Goal: Transaction & Acquisition: Book appointment/travel/reservation

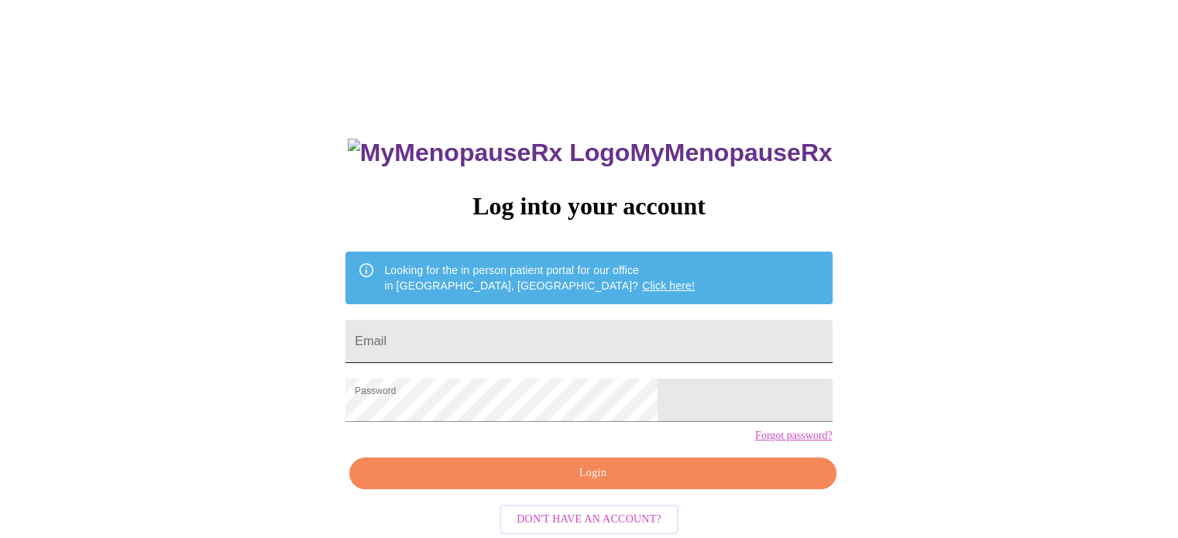
click at [608, 328] on input "Email" at bounding box center [588, 341] width 486 height 43
type input "kristysue78@gmail.com"
click at [623, 483] on span "Login" at bounding box center [592, 473] width 451 height 19
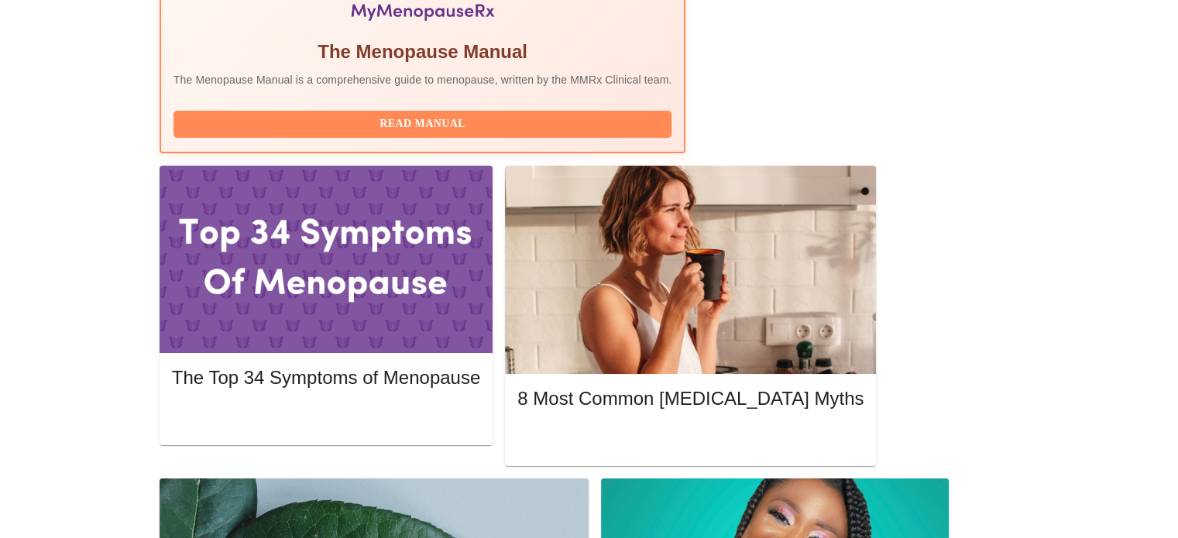
scroll to position [588, 0]
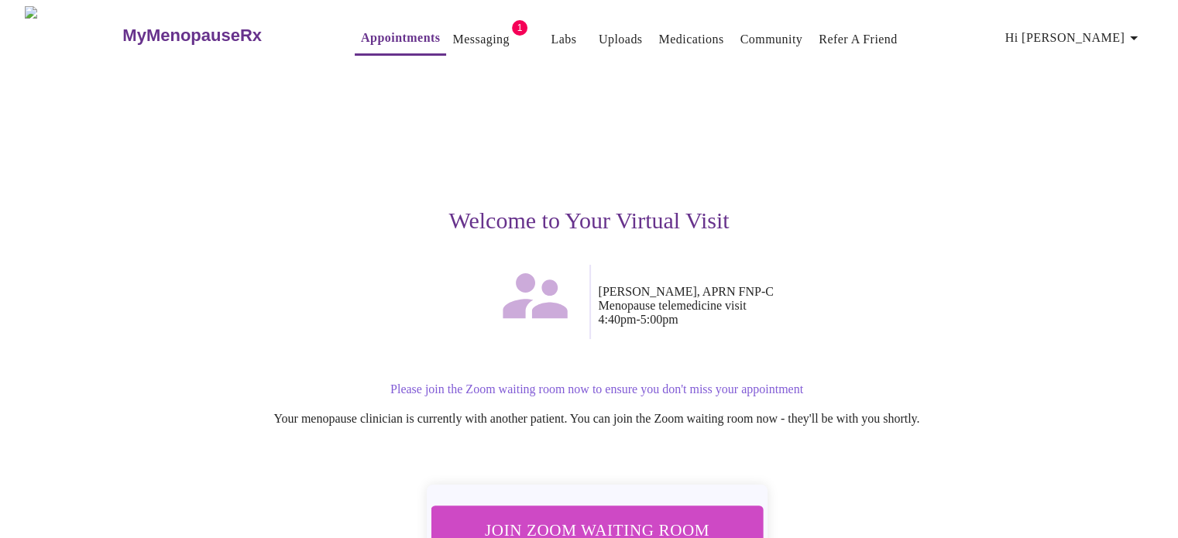
click at [468, 24] on button "Messaging" at bounding box center [480, 39] width 69 height 31
click at [452, 34] on link "Messaging" at bounding box center [480, 40] width 57 height 22
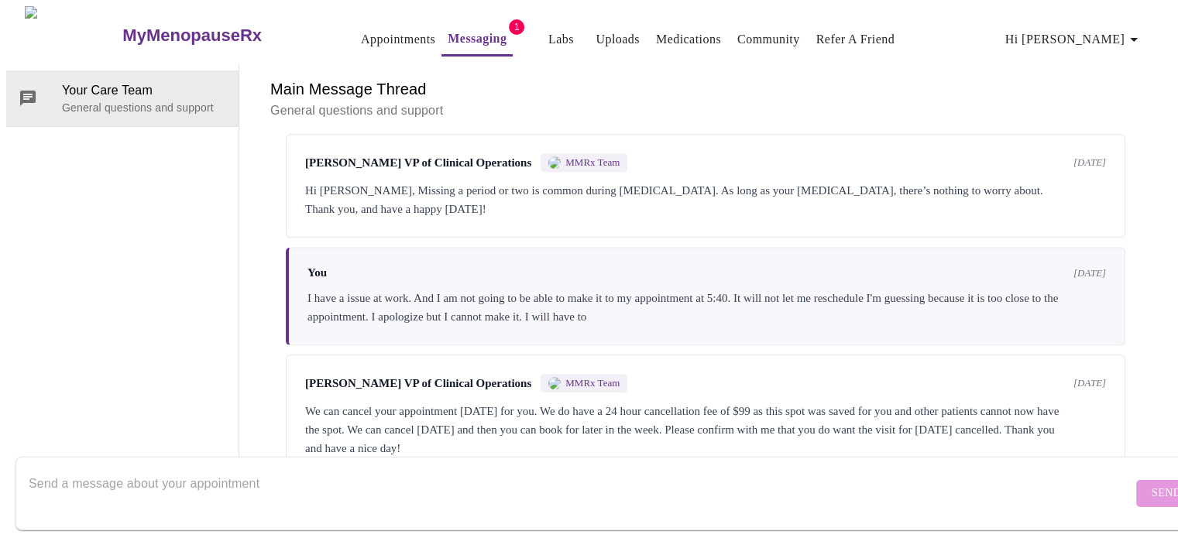
scroll to position [1174, 0]
click at [542, 181] on div "Hi Kristy, Missing a period or two is common during perimenopause. As long as y…" at bounding box center [705, 199] width 801 height 37
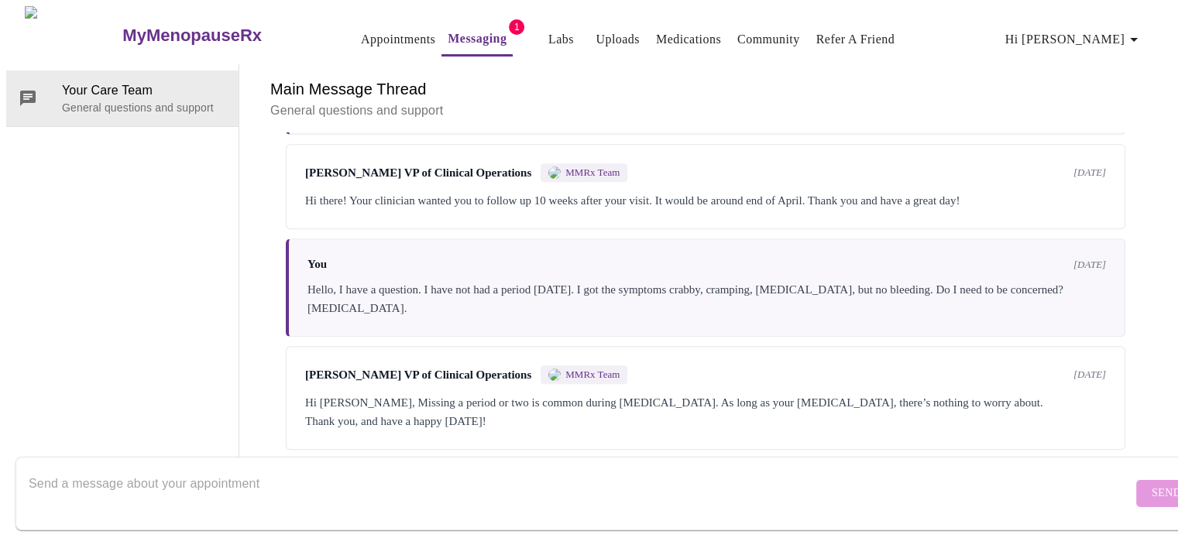
scroll to position [0, 0]
click at [362, 32] on link "Appointments" at bounding box center [398, 40] width 74 height 22
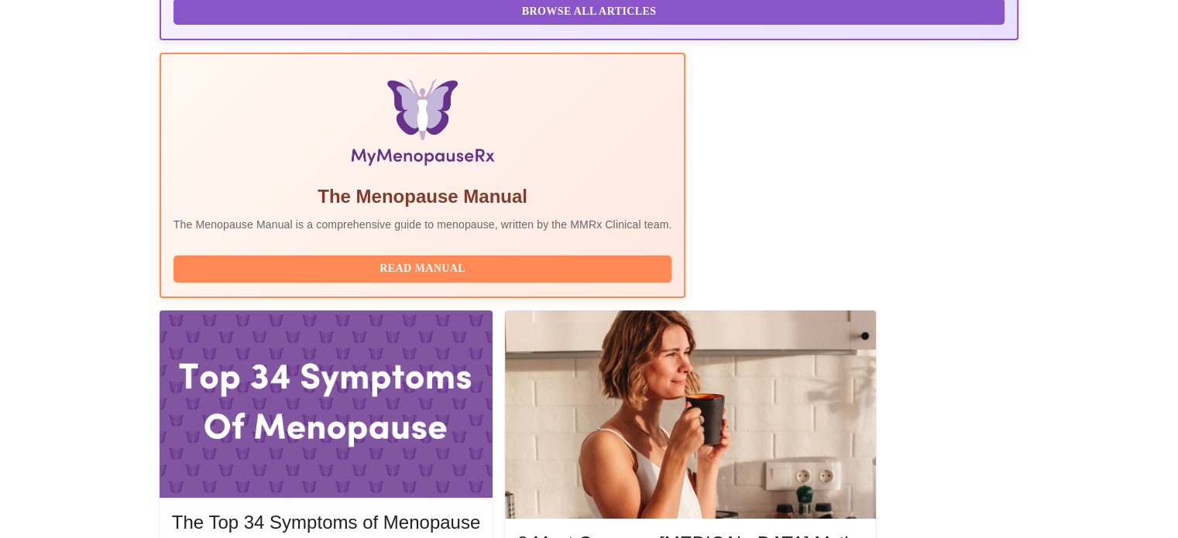
scroll to position [447, 0]
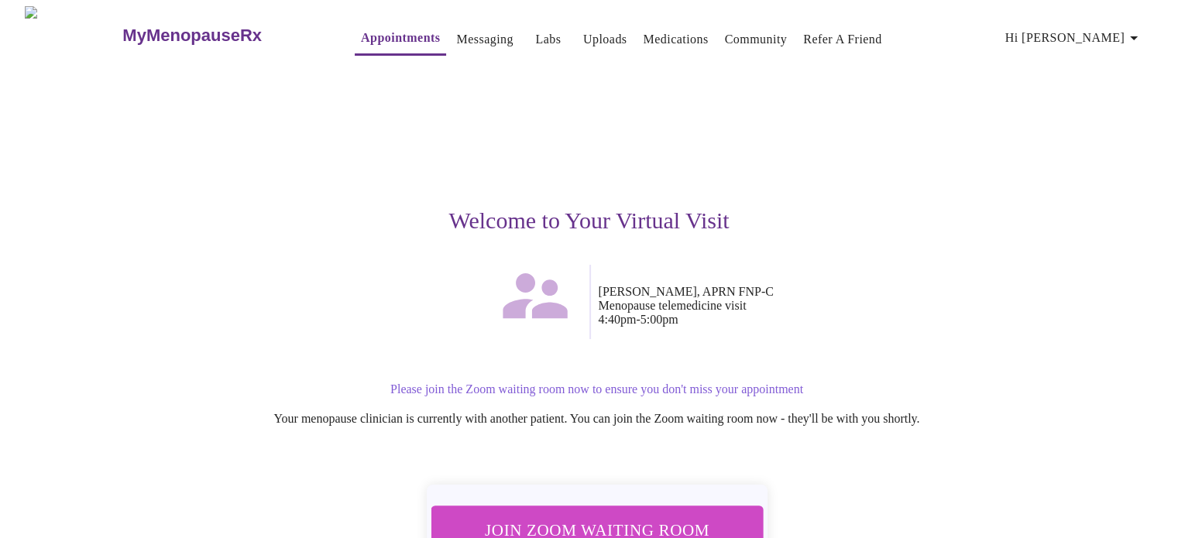
click at [830, 456] on div "Welcome to Your Virtual Visit Kelly Perisin, APRN FNP-C Menopause telemedicine …" at bounding box center [589, 346] width 954 height 564
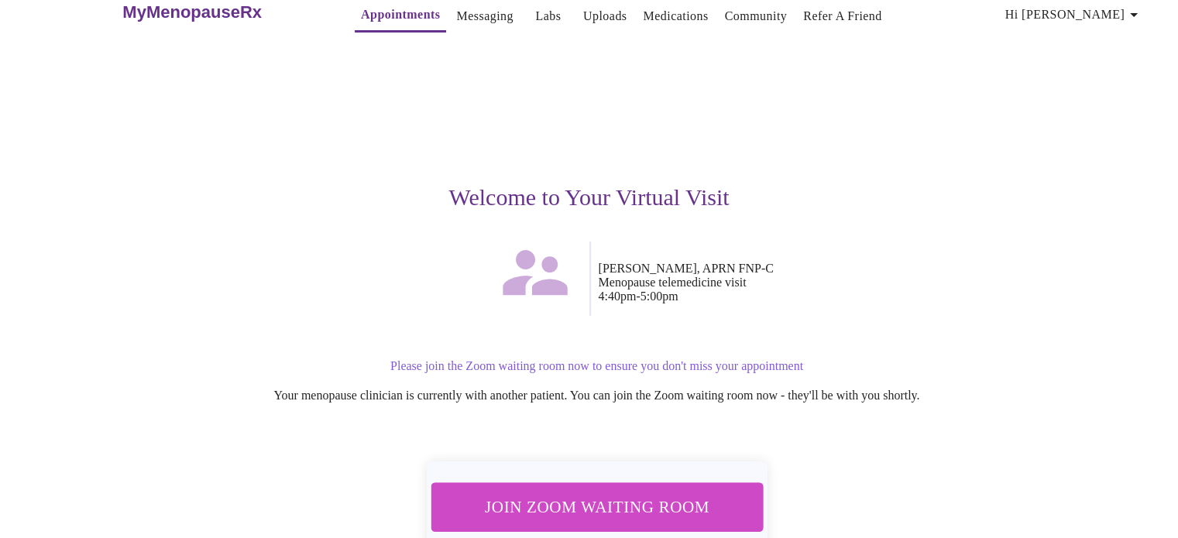
scroll to position [70, 0]
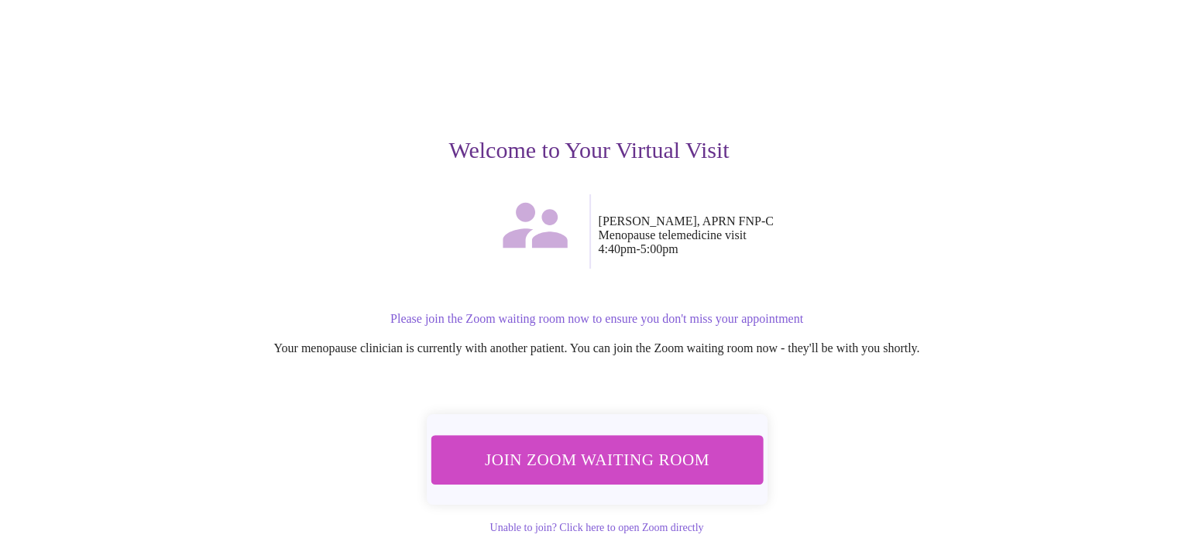
click at [697, 468] on button "Join Zoom Waiting Room" at bounding box center [596, 460] width 333 height 50
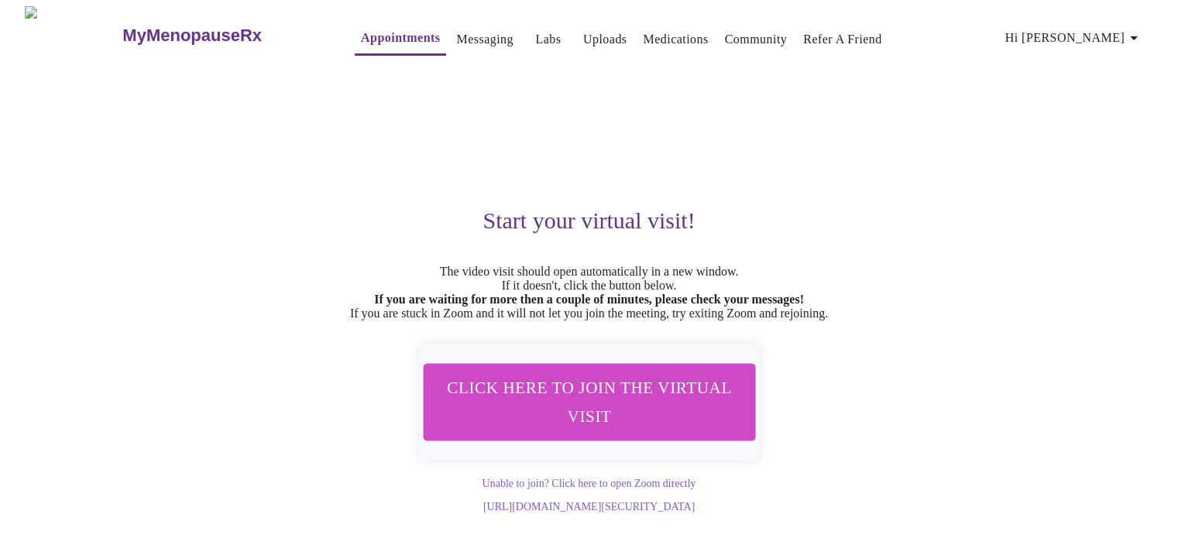
scroll to position [13, 0]
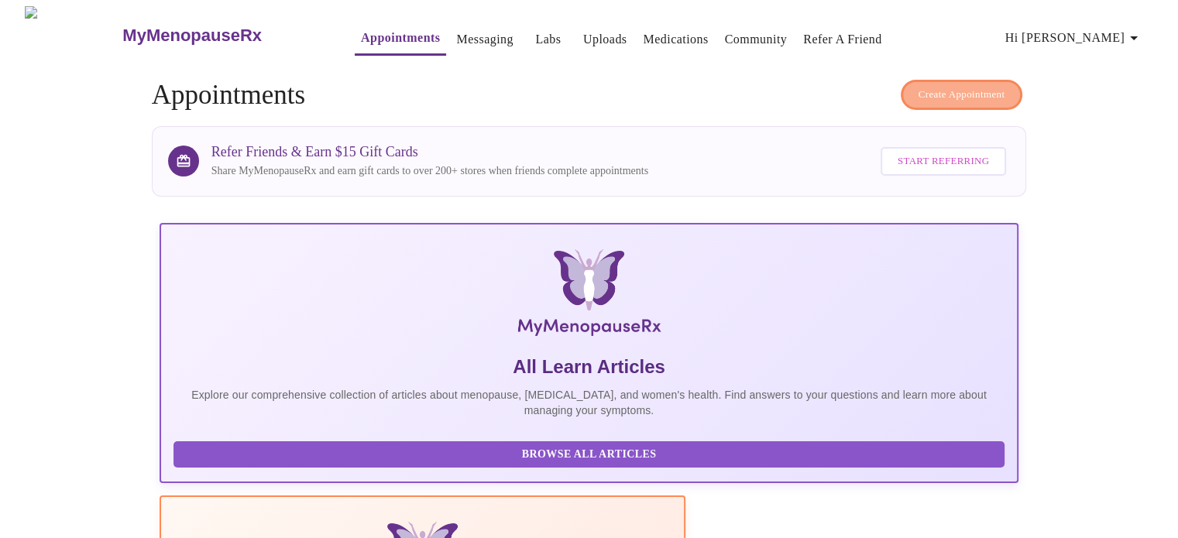
click at [969, 98] on button "Create Appointment" at bounding box center [961, 95] width 122 height 30
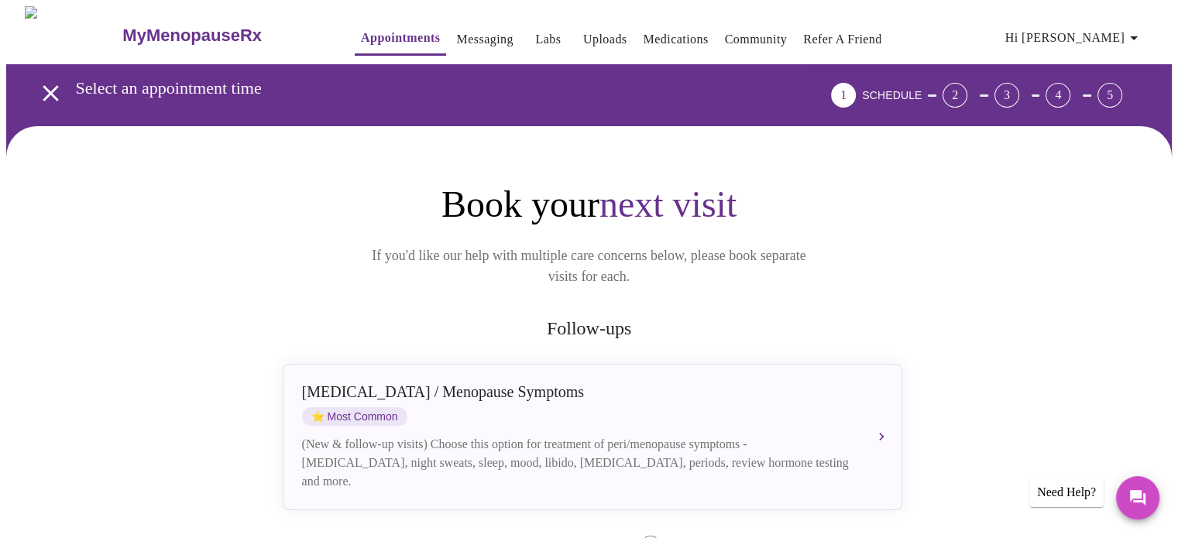
click at [681, 444] on div "(New & follow-up visits) Choose this option for treatment of peri/menopause sym…" at bounding box center [577, 463] width 550 height 56
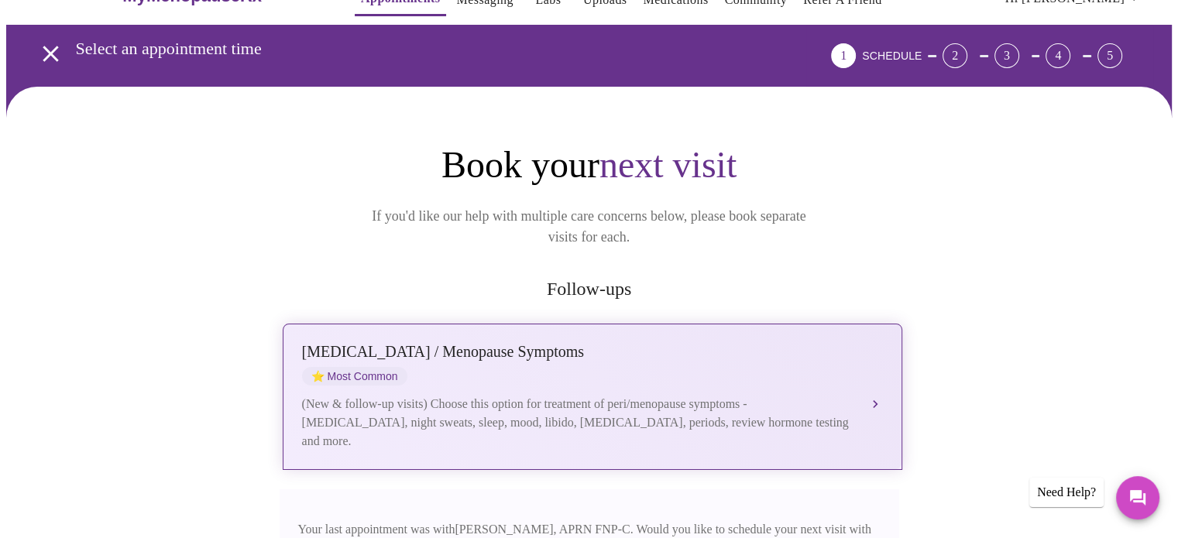
scroll to position [195, 0]
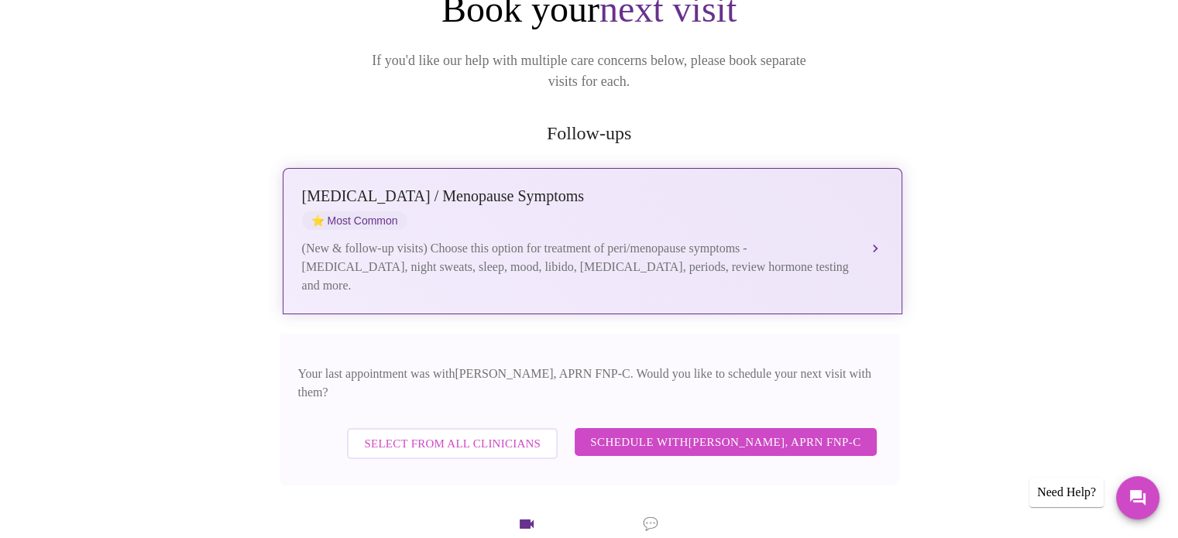
click at [634, 239] on div "(New & follow-up visits) Choose this option for treatment of peri/menopause sym…" at bounding box center [577, 267] width 550 height 56
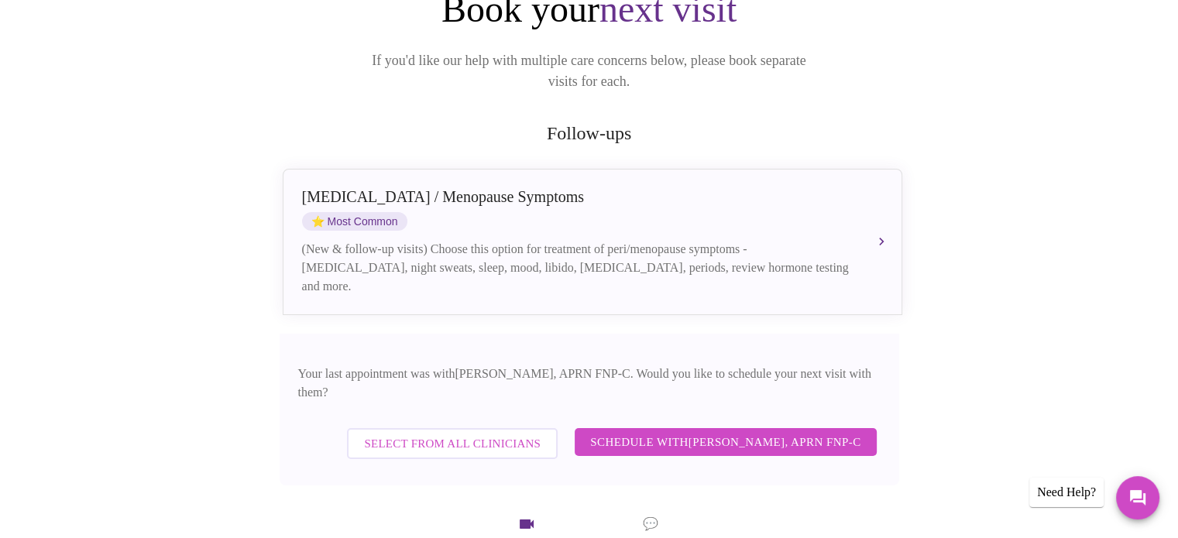
click at [765, 432] on span "Schedule with Kelly Perisin, APRN FNP-C" at bounding box center [725, 442] width 270 height 20
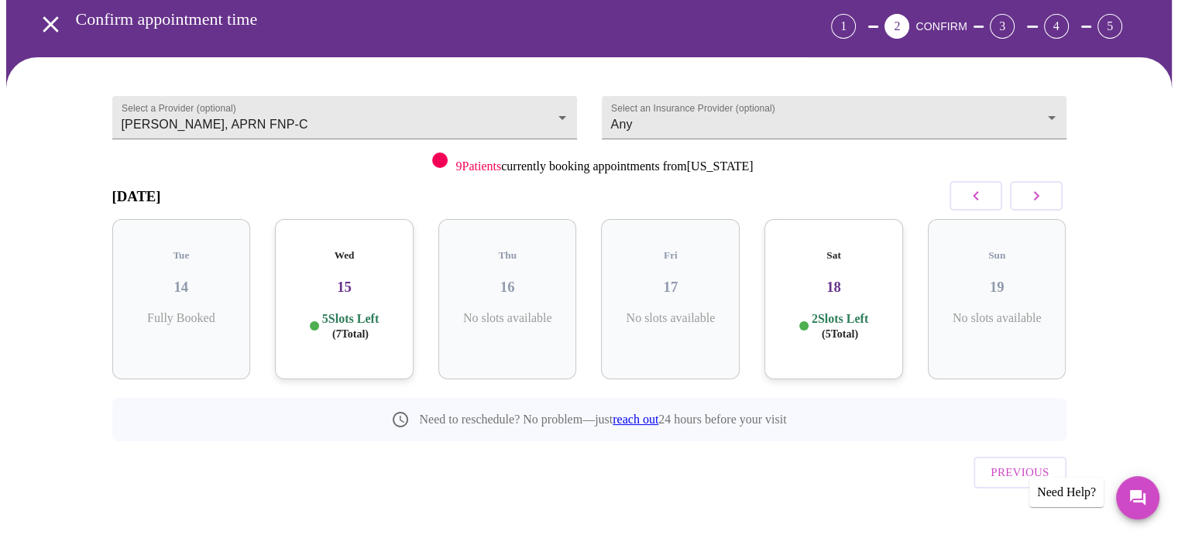
click at [1038, 183] on button "button" at bounding box center [1036, 195] width 53 height 29
click at [1042, 187] on icon "button" at bounding box center [1036, 196] width 19 height 19
click at [1035, 190] on icon "button" at bounding box center [1036, 196] width 19 height 19
click at [1033, 190] on icon "button" at bounding box center [1036, 196] width 19 height 19
click at [1033, 187] on icon "button" at bounding box center [1036, 196] width 19 height 19
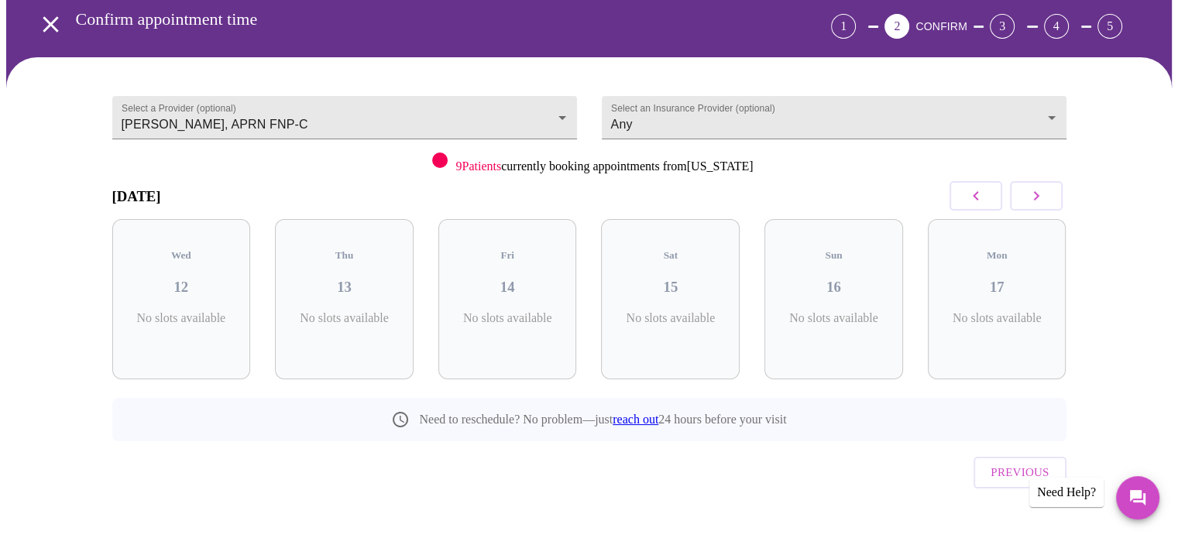
click at [1034, 187] on icon "button" at bounding box center [1036, 196] width 19 height 19
click at [1034, 189] on icon "button" at bounding box center [1036, 196] width 19 height 19
click at [1034, 187] on icon "button" at bounding box center [1036, 196] width 19 height 19
click at [1038, 185] on button "button" at bounding box center [1036, 195] width 53 height 29
click at [1044, 192] on icon "button" at bounding box center [1036, 196] width 19 height 19
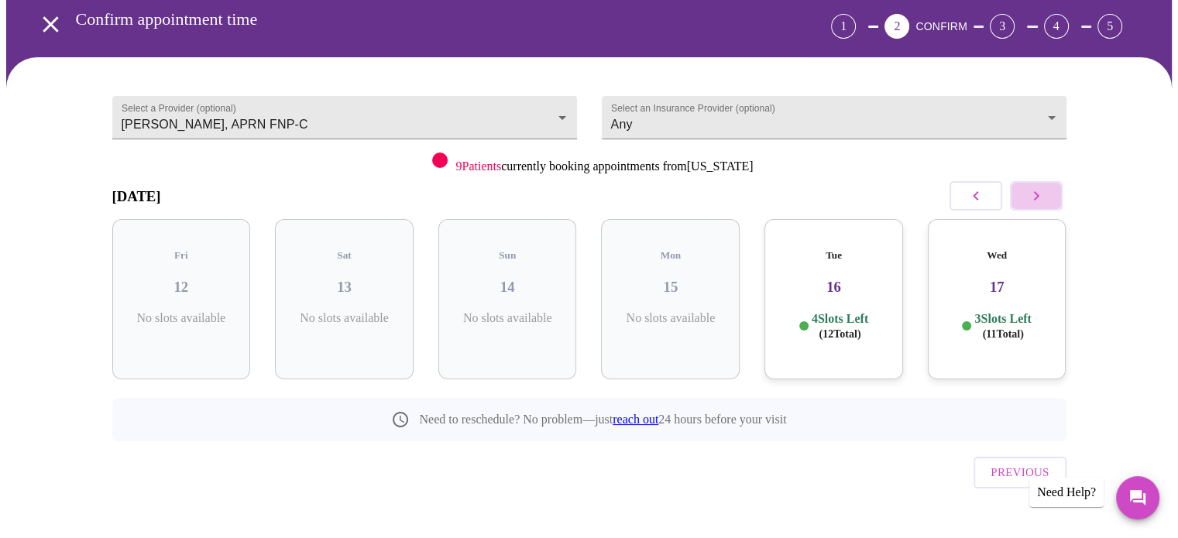
click at [1045, 195] on icon "button" at bounding box center [1036, 196] width 19 height 19
click at [984, 328] on span "( 10 Total)" at bounding box center [1003, 334] width 42 height 12
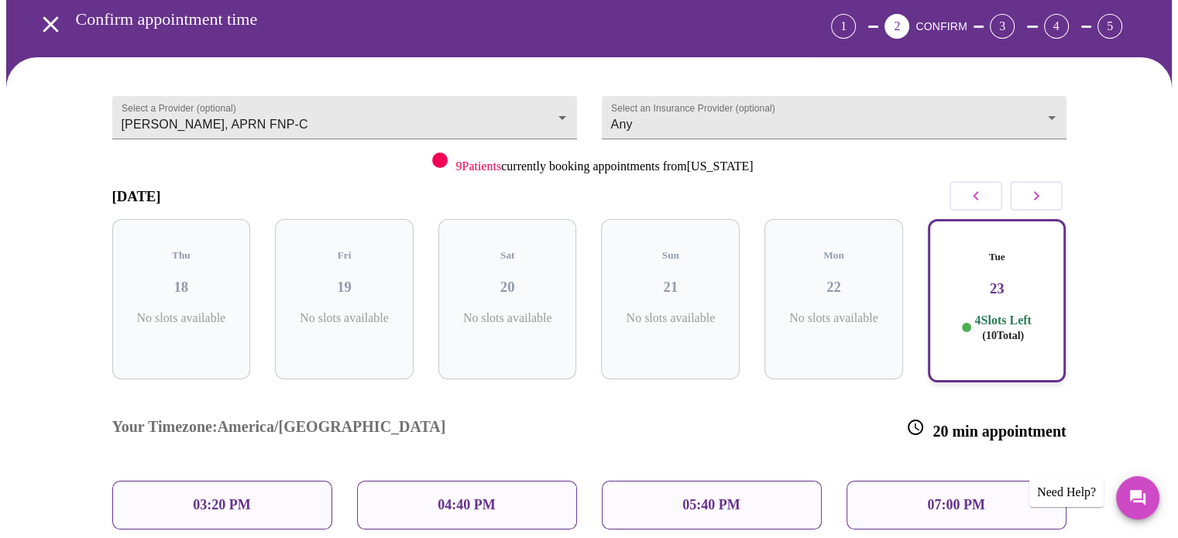
click at [407, 390] on div "Your Timezone: America/Chicago 20 min appointment" at bounding box center [589, 429] width 979 height 78
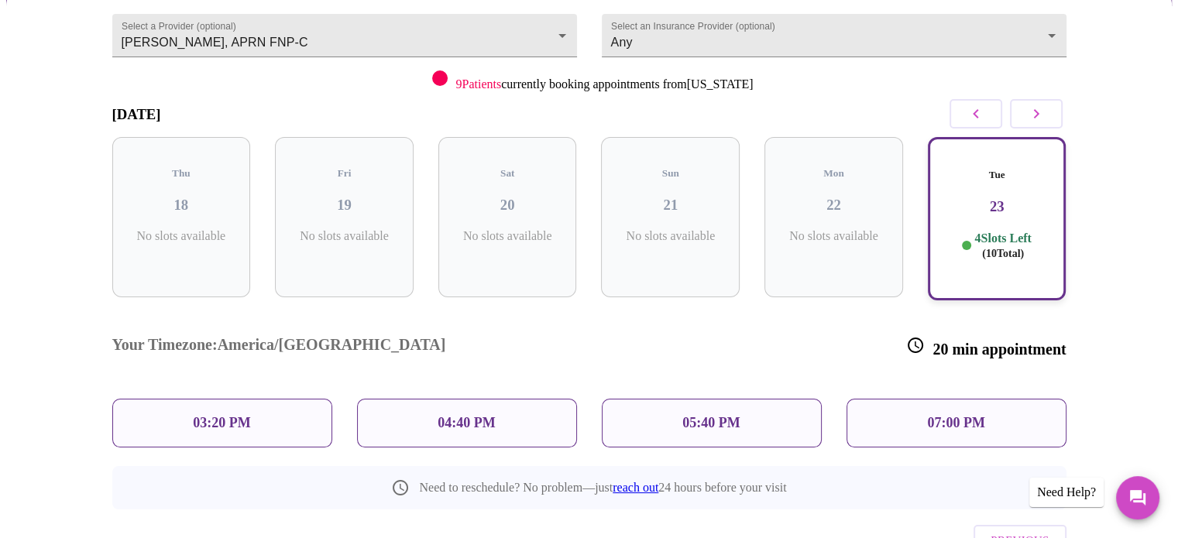
scroll to position [94, 0]
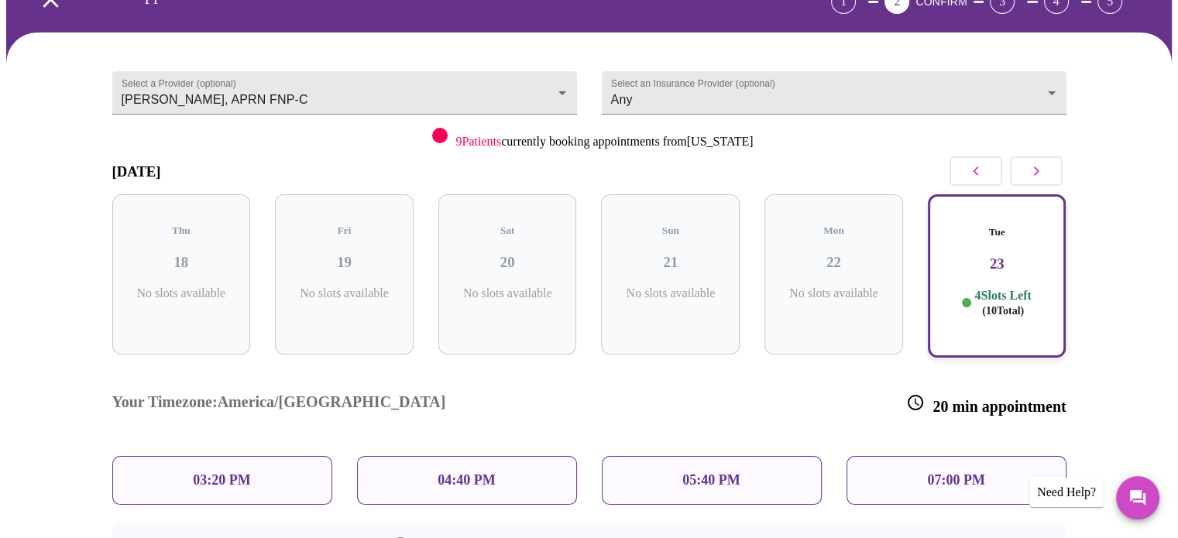
click at [1043, 163] on icon "button" at bounding box center [1036, 171] width 19 height 19
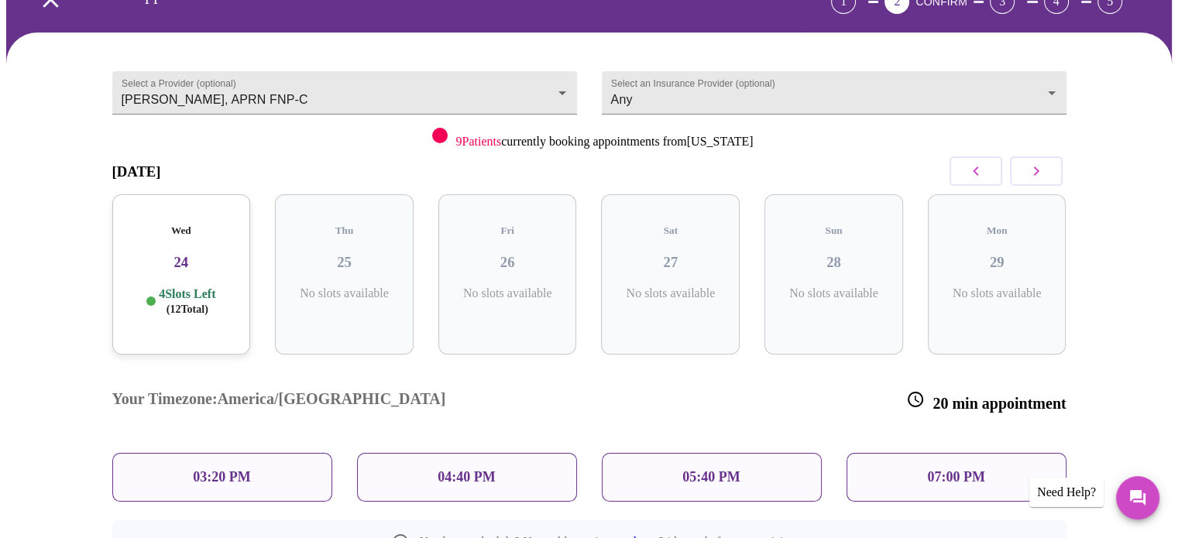
click at [972, 174] on icon "button" at bounding box center [975, 171] width 19 height 19
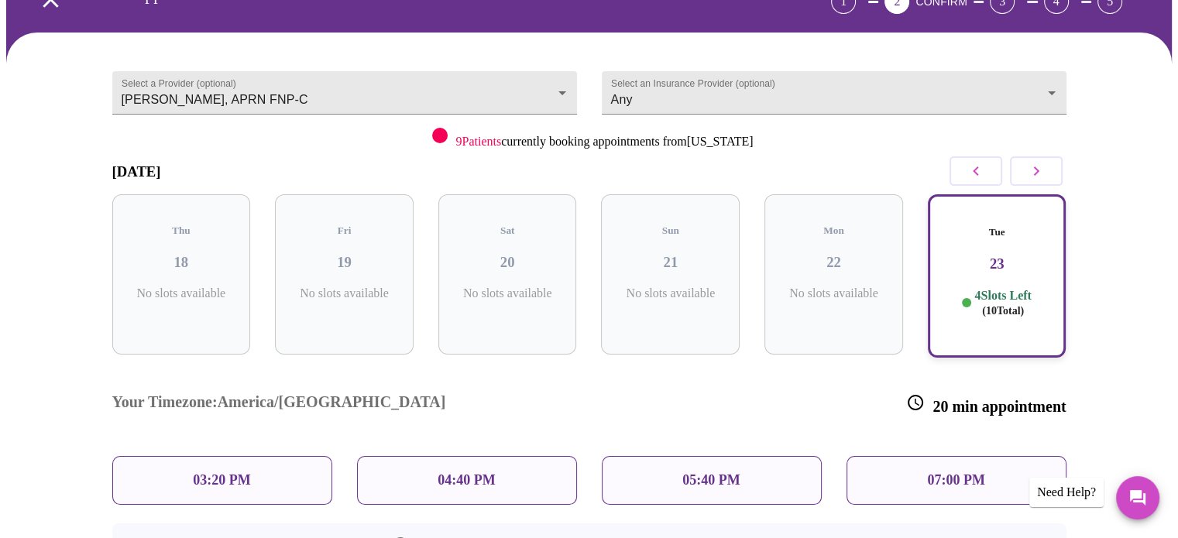
click at [998, 288] on p "4 Slots Left ( 10 Total)" at bounding box center [1002, 303] width 57 height 30
click at [273, 456] on div "03:20 PM" at bounding box center [222, 480] width 220 height 49
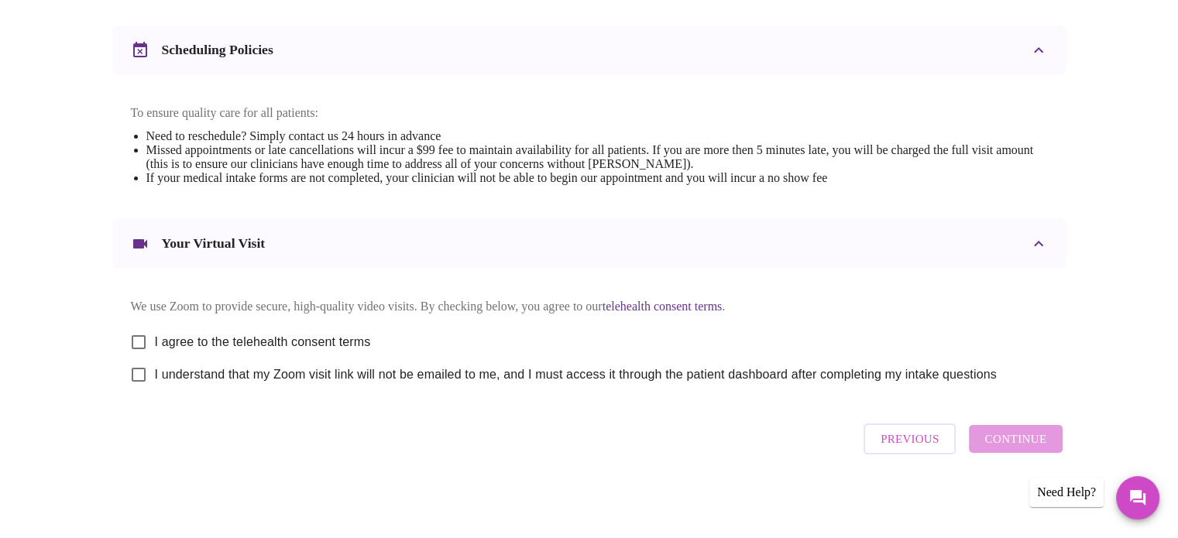
scroll to position [579, 0]
click at [135, 334] on input "I agree to the telehealth consent terms" at bounding box center [138, 342] width 33 height 33
checkbox input "true"
click at [139, 391] on input "I understand that my Zoom visit link will not be emailed to me, and I must acce…" at bounding box center [138, 374] width 33 height 33
checkbox input "true"
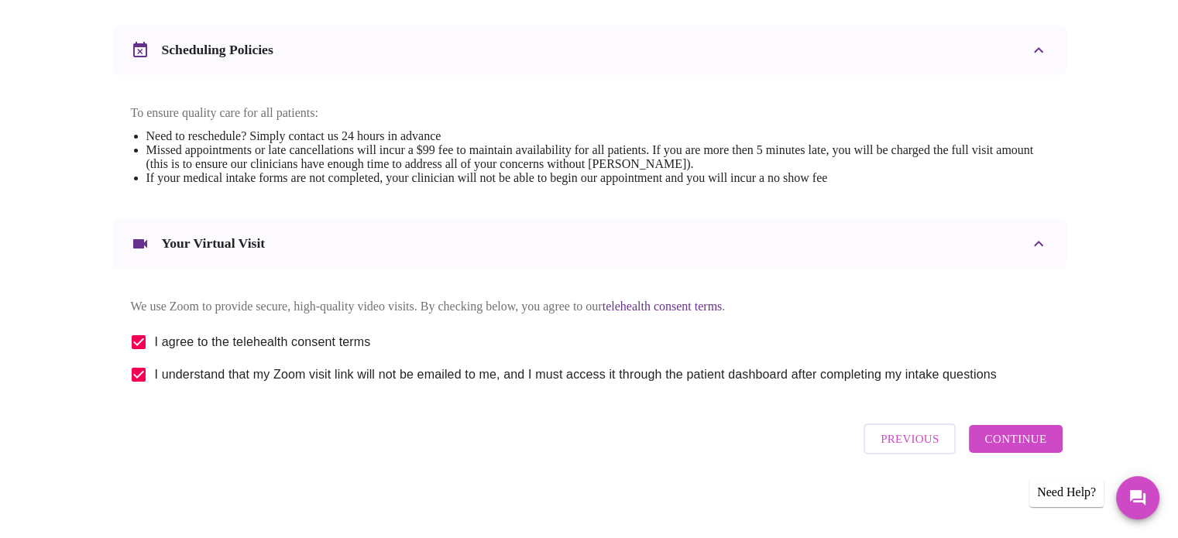
click at [1031, 449] on span "Continue" at bounding box center [1015, 439] width 62 height 20
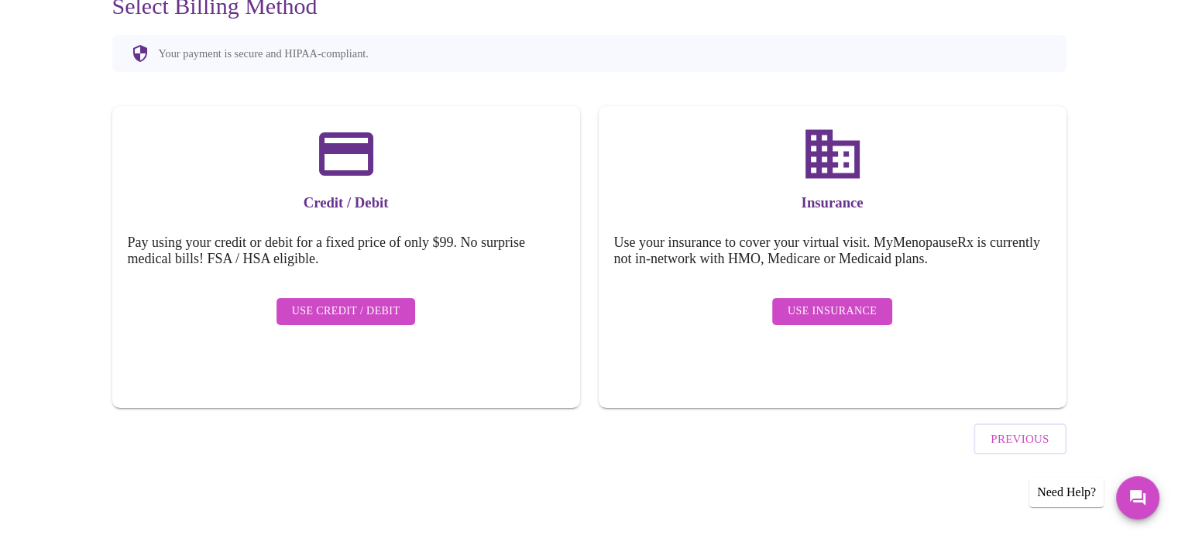
scroll to position [120, 0]
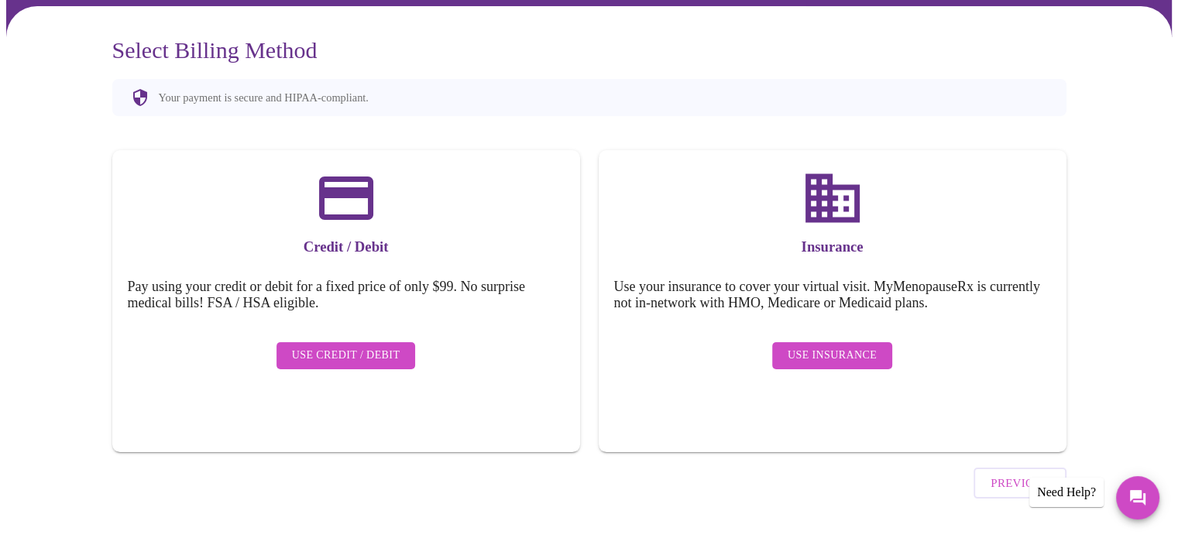
click at [359, 346] on span "Use Credit / Debit" at bounding box center [346, 355] width 108 height 19
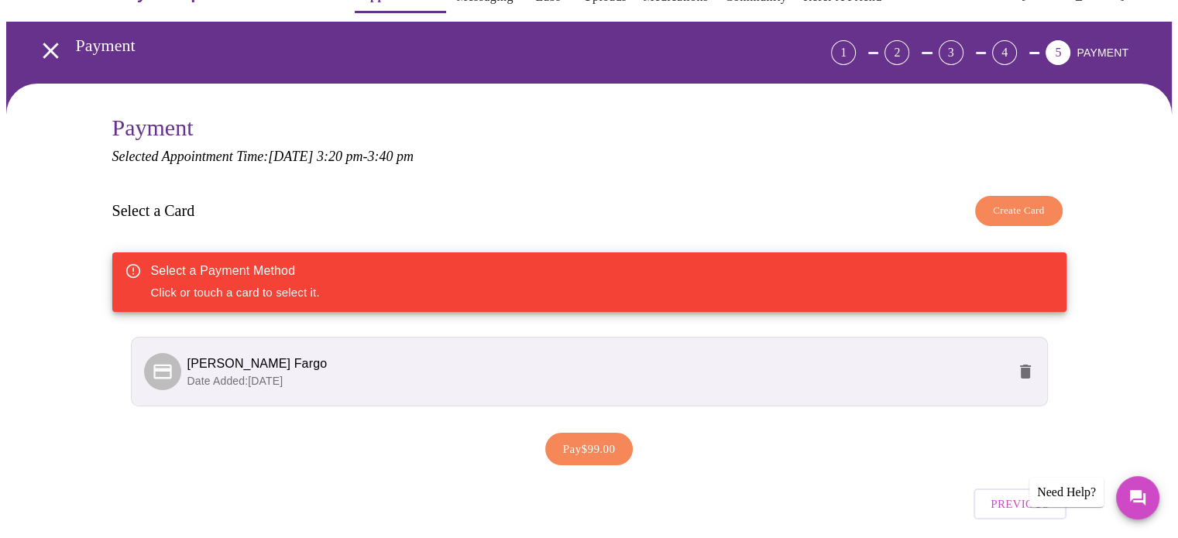
scroll to position [97, 0]
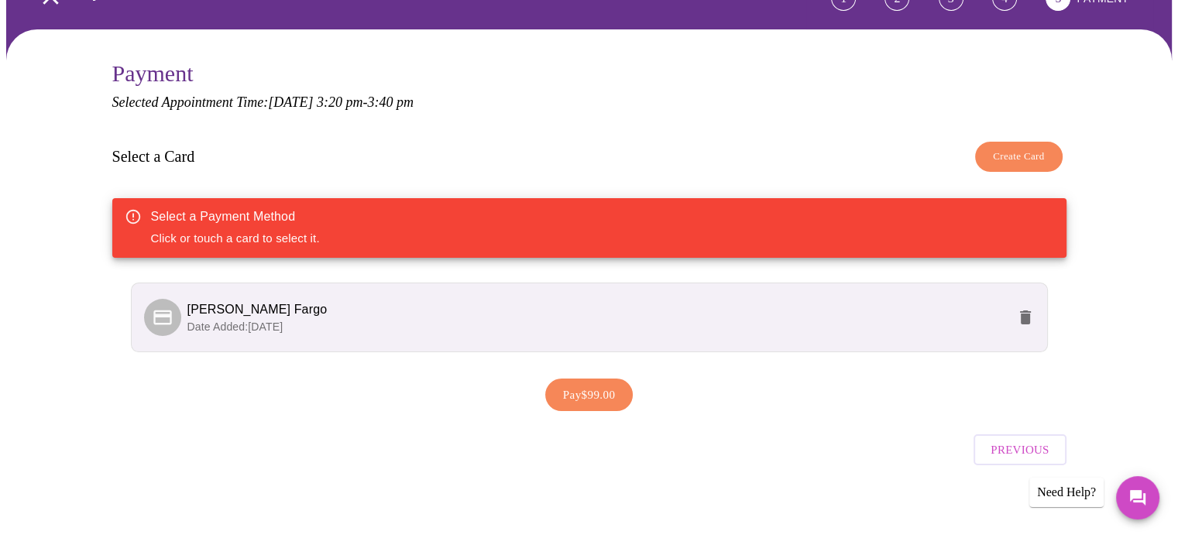
click at [1020, 446] on span "Previous" at bounding box center [1019, 450] width 58 height 20
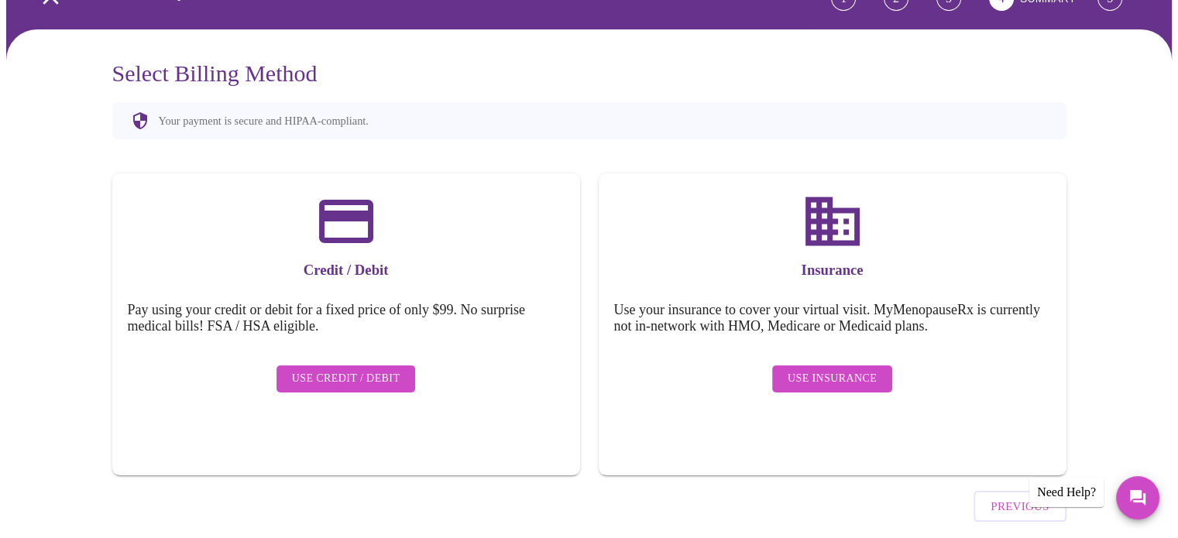
click at [846, 369] on span "Use Insurance" at bounding box center [831, 378] width 89 height 19
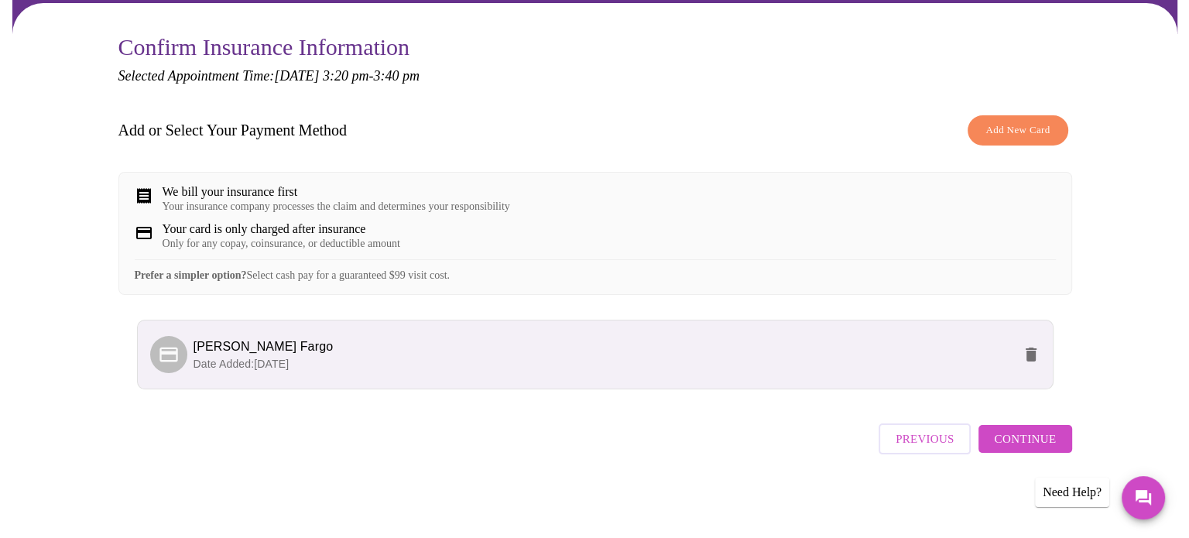
scroll to position [133, 0]
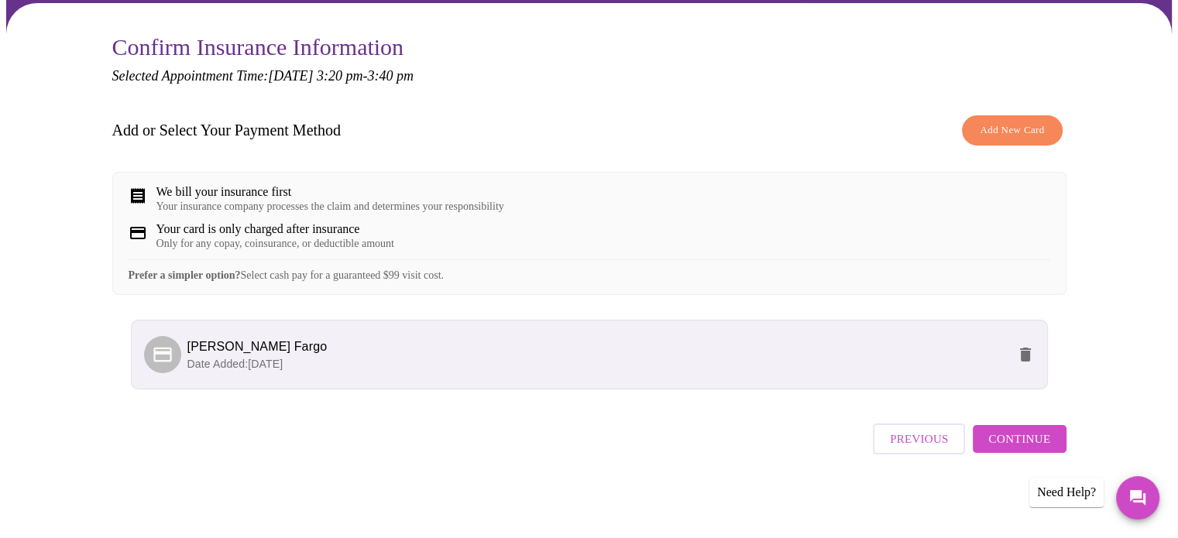
click at [859, 371] on p "Date Added: 09-29-2025" at bounding box center [596, 363] width 819 height 15
click at [1032, 359] on icon "delete" at bounding box center [1025, 354] width 19 height 19
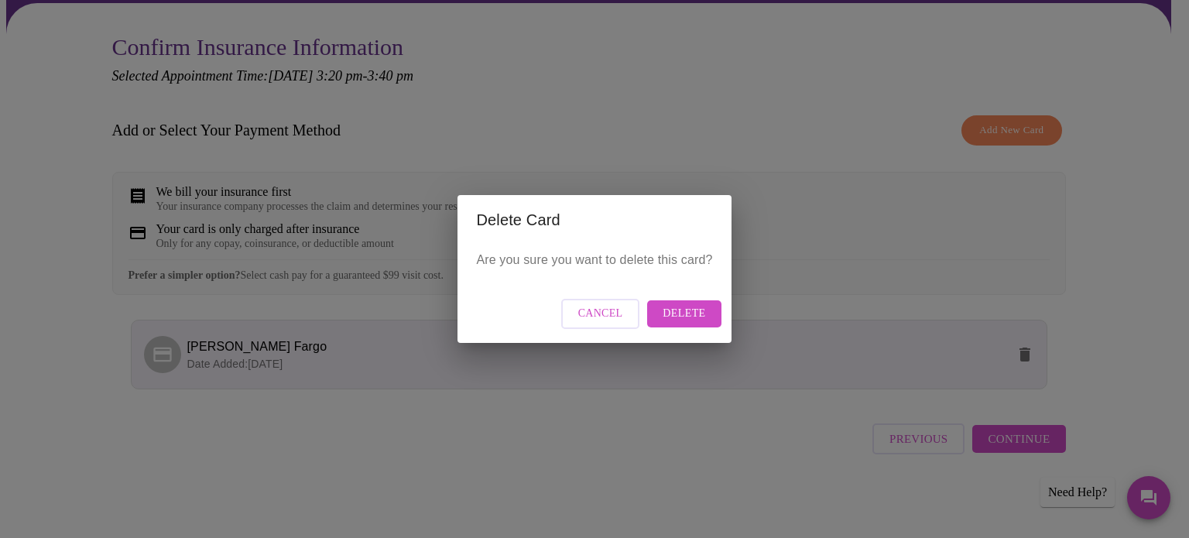
click at [691, 322] on span "Delete" at bounding box center [684, 313] width 43 height 19
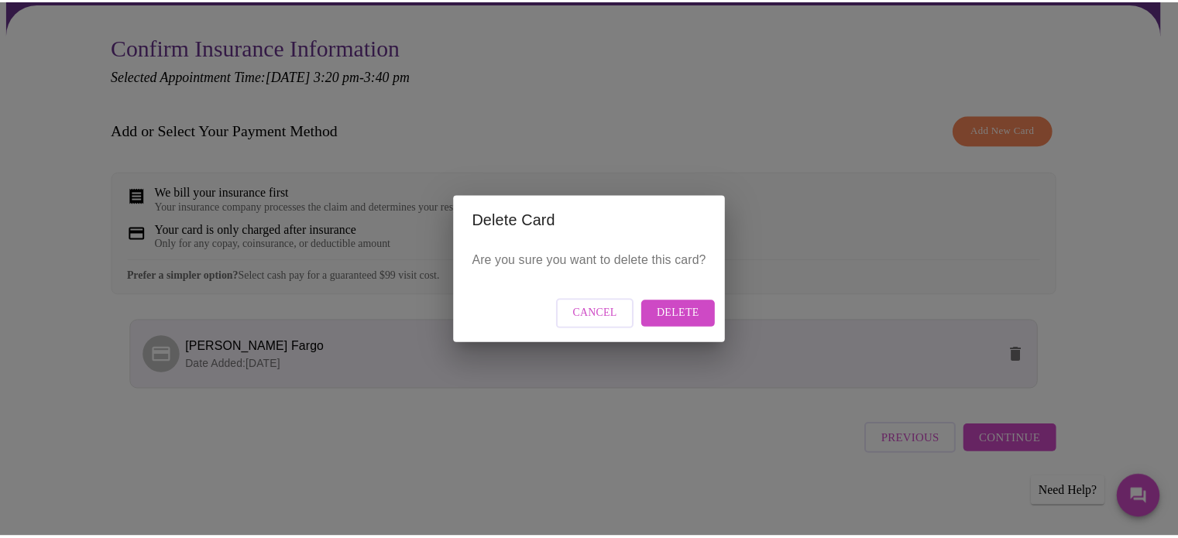
scroll to position [0, 0]
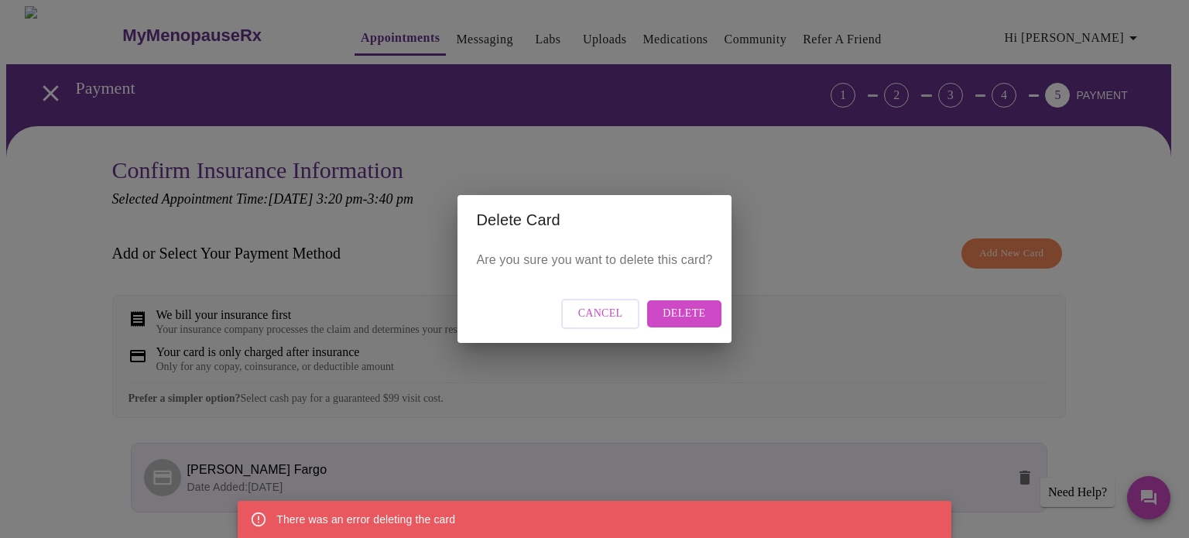
click at [789, 365] on div "Delete Card Are you sure you want to delete this card? Cancel Delete" at bounding box center [594, 269] width 1189 height 538
click at [605, 319] on span "Cancel" at bounding box center [600, 313] width 45 height 19
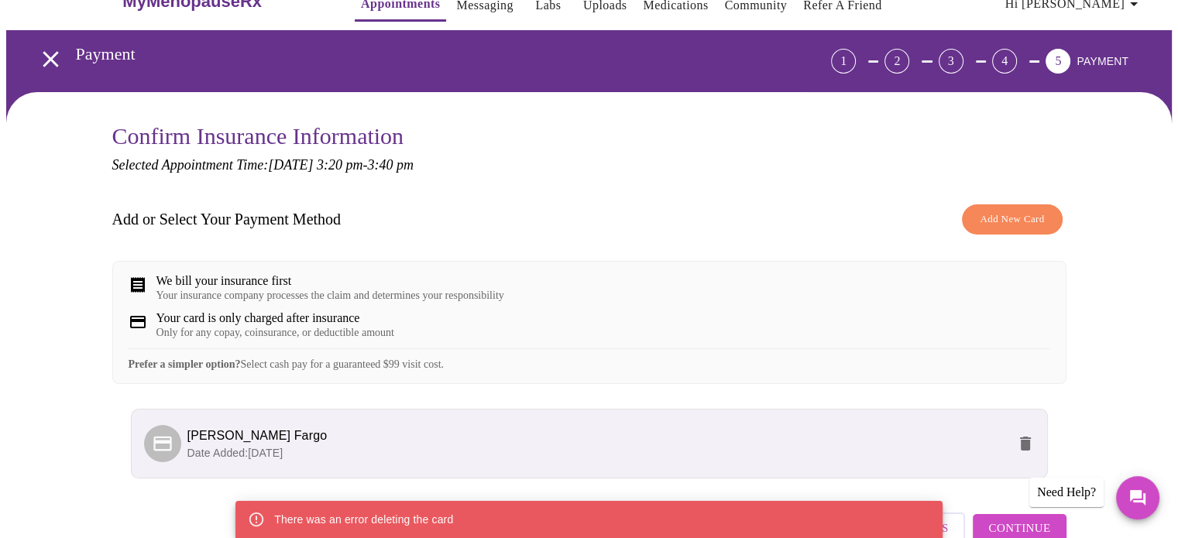
scroll to position [133, 0]
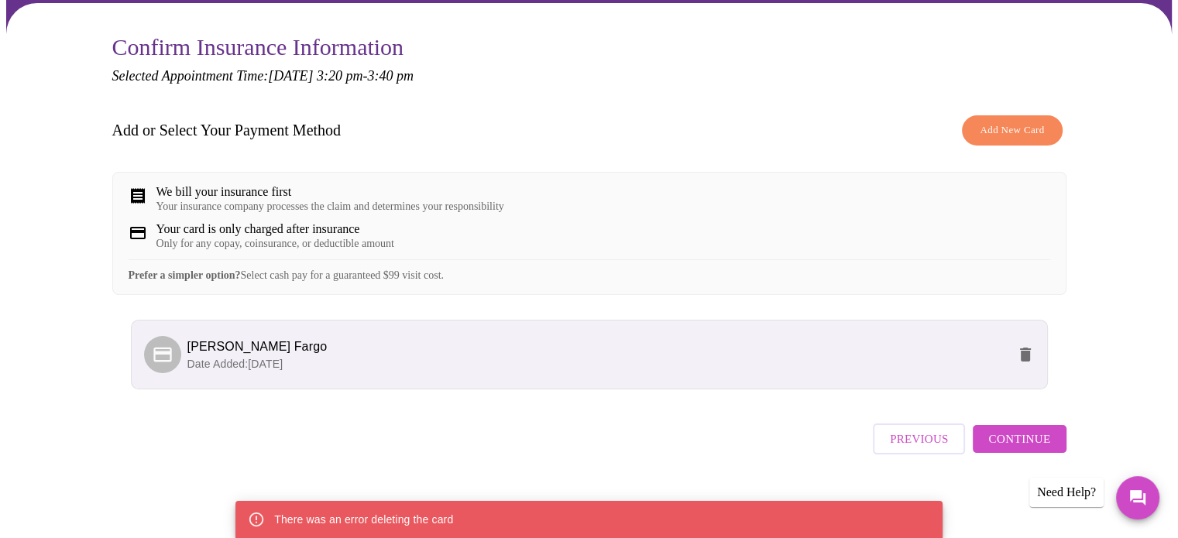
click at [1037, 448] on span "Continue" at bounding box center [1019, 439] width 62 height 20
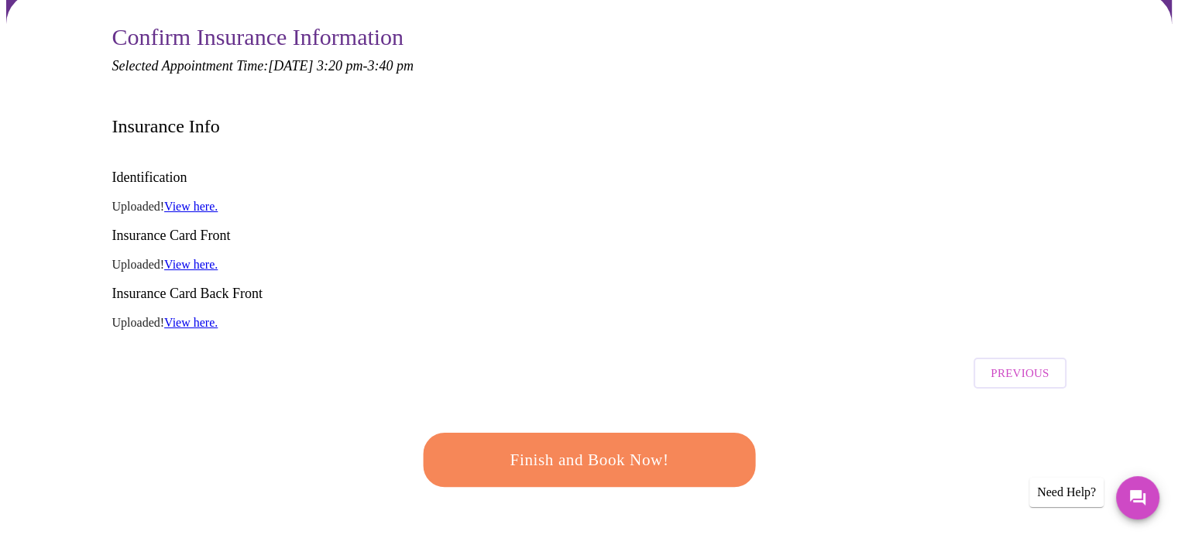
click at [998, 363] on span "Previous" at bounding box center [1019, 373] width 58 height 20
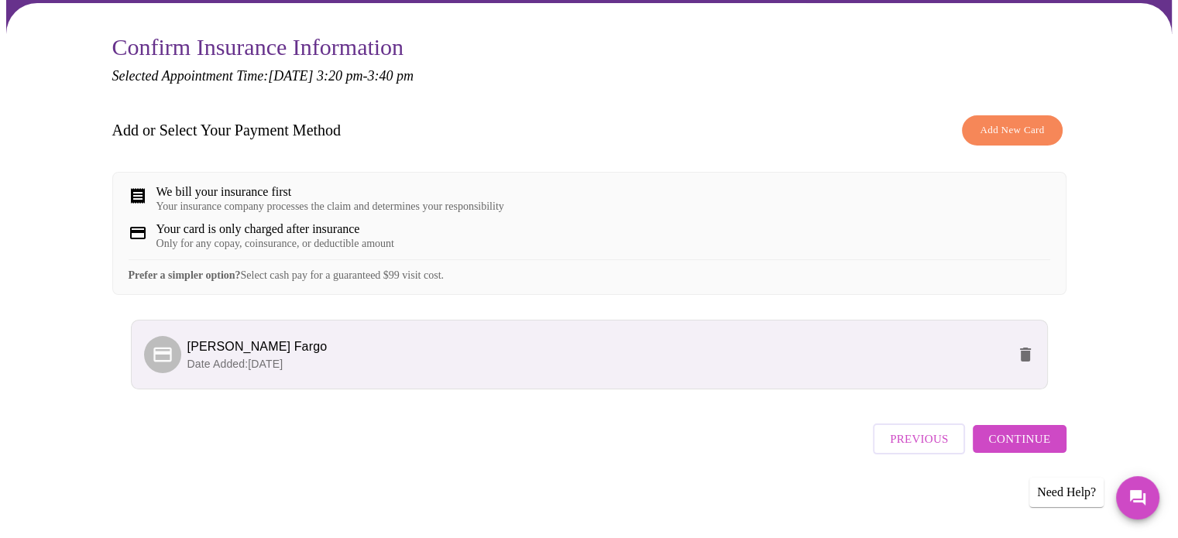
click at [825, 372] on p "Date Added: 09-29-2025" at bounding box center [596, 363] width 819 height 15
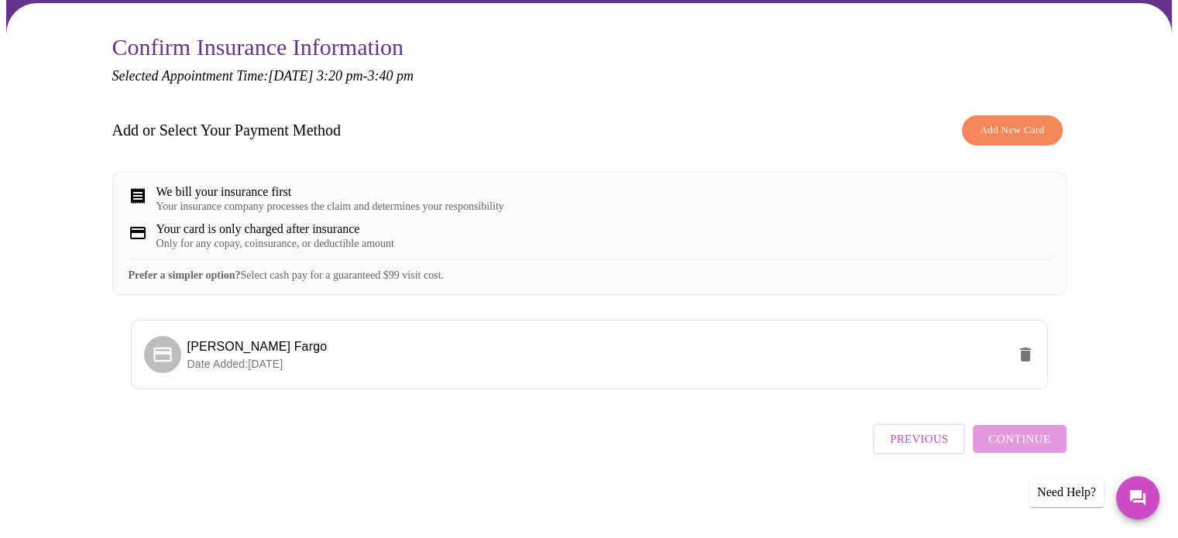
click at [1024, 124] on span "Add New Card" at bounding box center [1011, 131] width 64 height 18
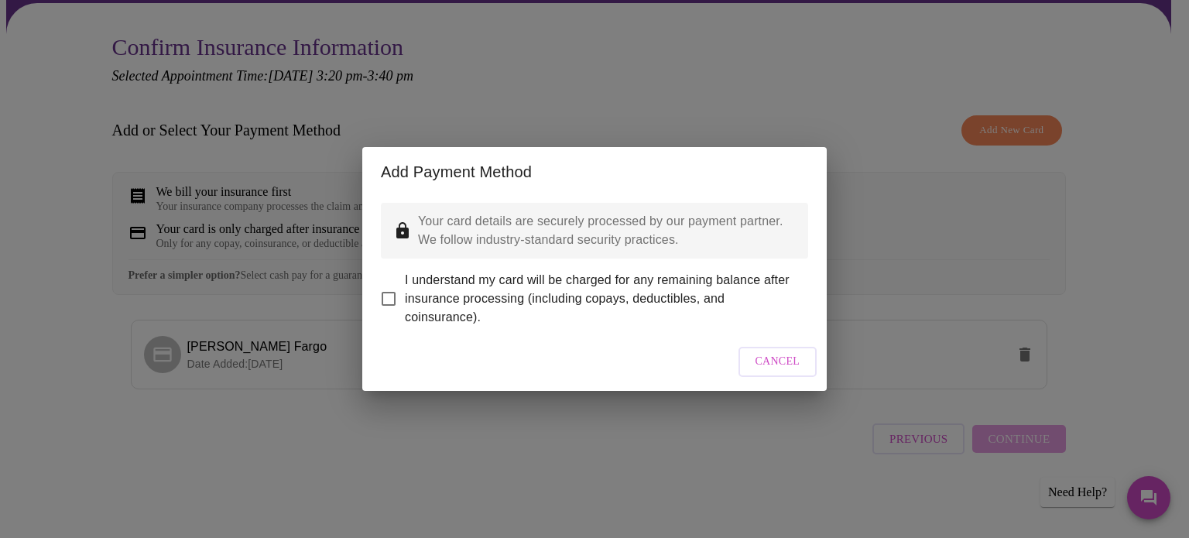
click at [390, 296] on input "I understand my card will be charged for any remaining balance after insurance …" at bounding box center [388, 299] width 33 height 33
checkbox input "true"
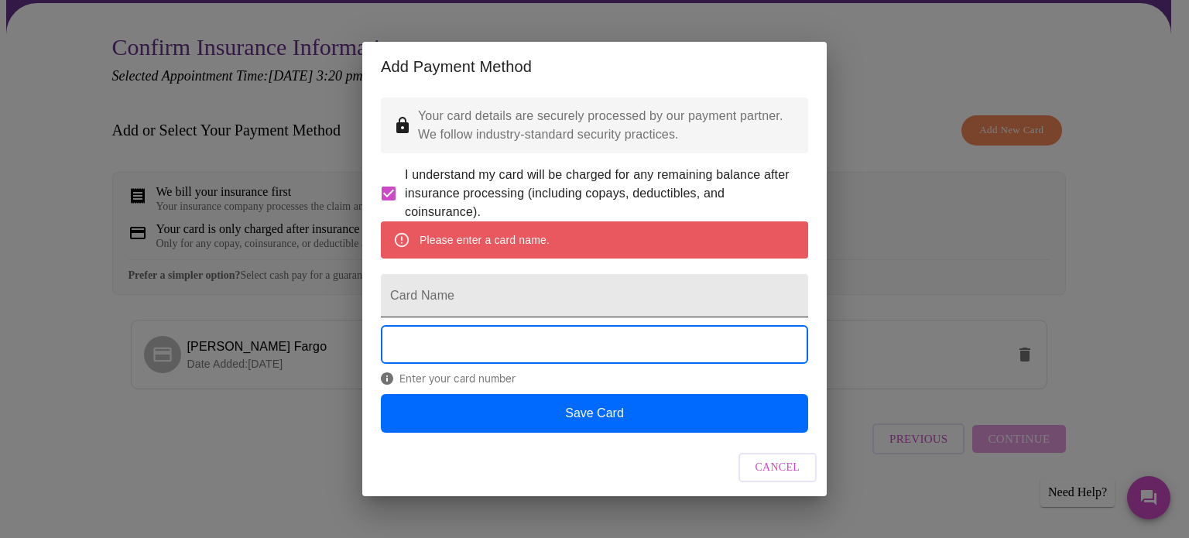
click at [632, 308] on input "Card Name" at bounding box center [594, 295] width 427 height 43
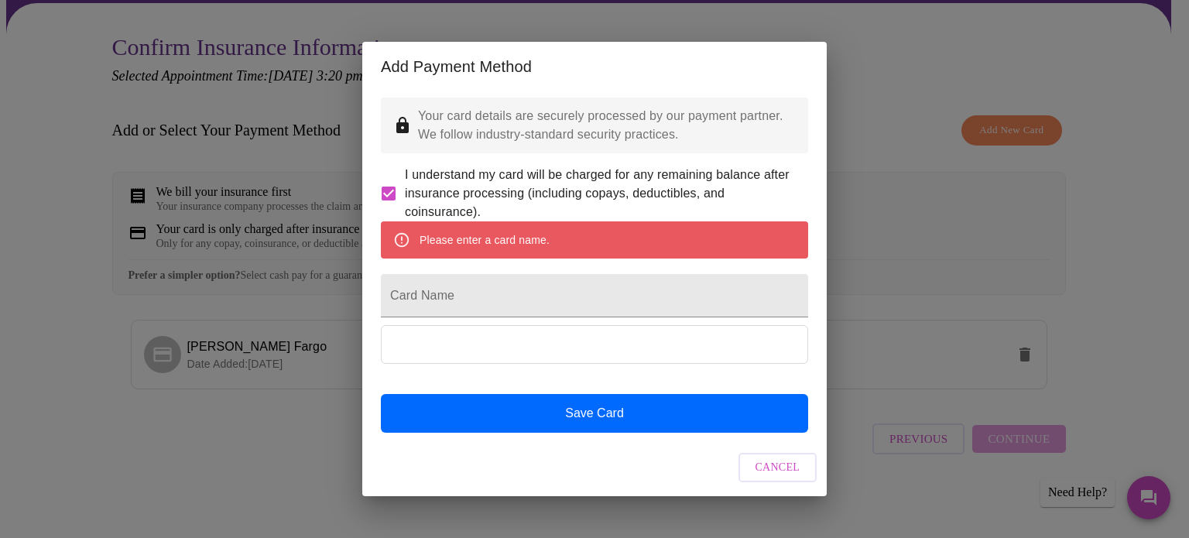
drag, startPoint x: 632, startPoint y: 308, endPoint x: 796, endPoint y: 158, distance: 222.5
click at [796, 166] on form "I understand my card will be charged for any remaining balance after insurance …" at bounding box center [594, 194] width 427 height 56
click at [581, 314] on input "Card Name" at bounding box center [594, 295] width 427 height 43
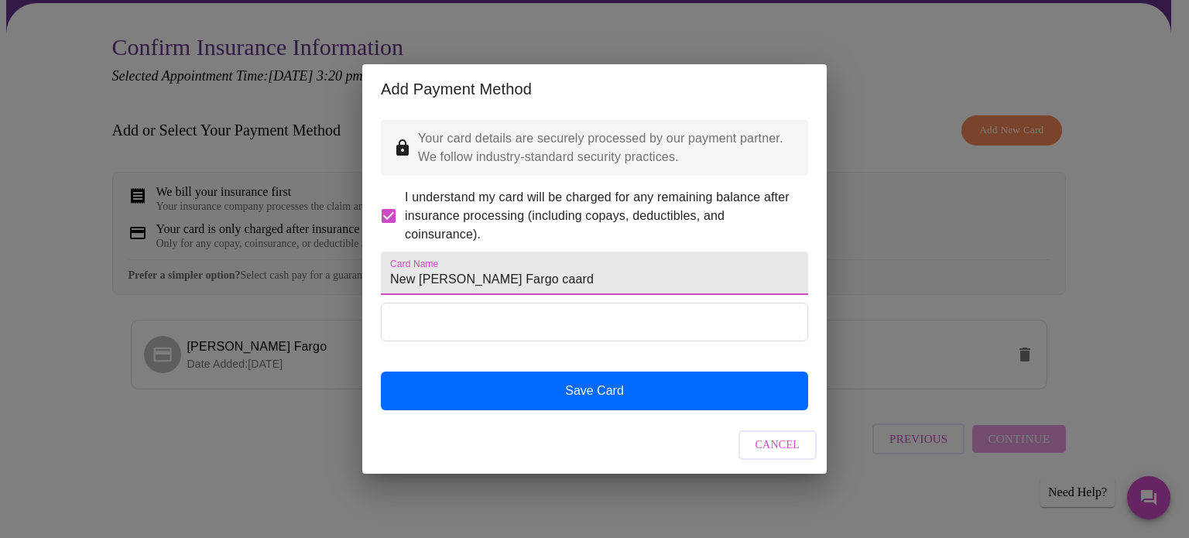
type input "New Wells Fargo caard"
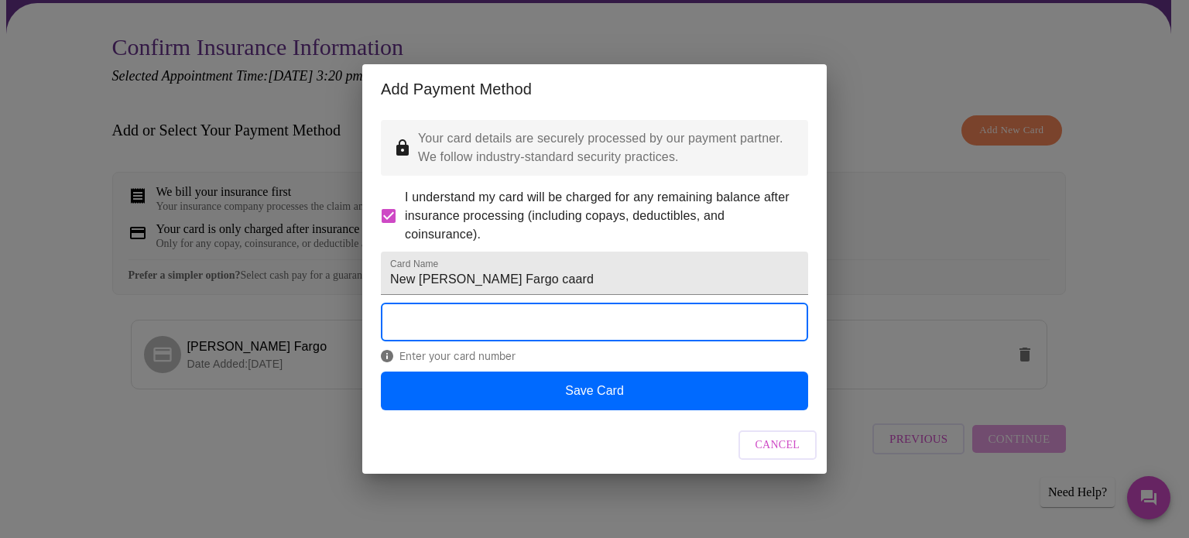
click at [588, 475] on div "Cancel" at bounding box center [594, 446] width 465 height 58
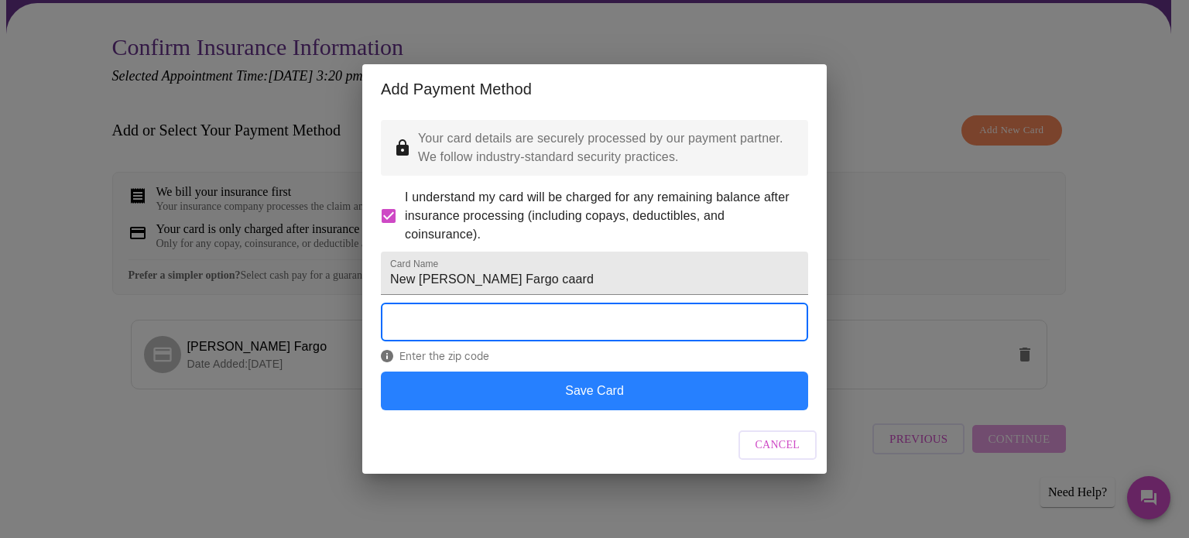
click at [703, 410] on button "Save Card" at bounding box center [594, 391] width 427 height 39
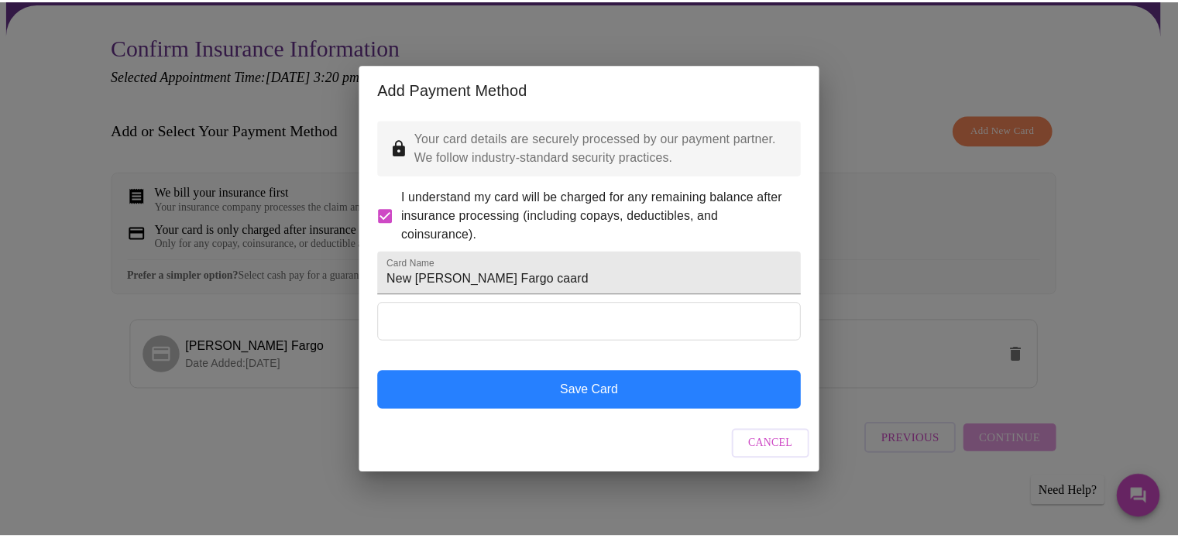
scroll to position [0, 0]
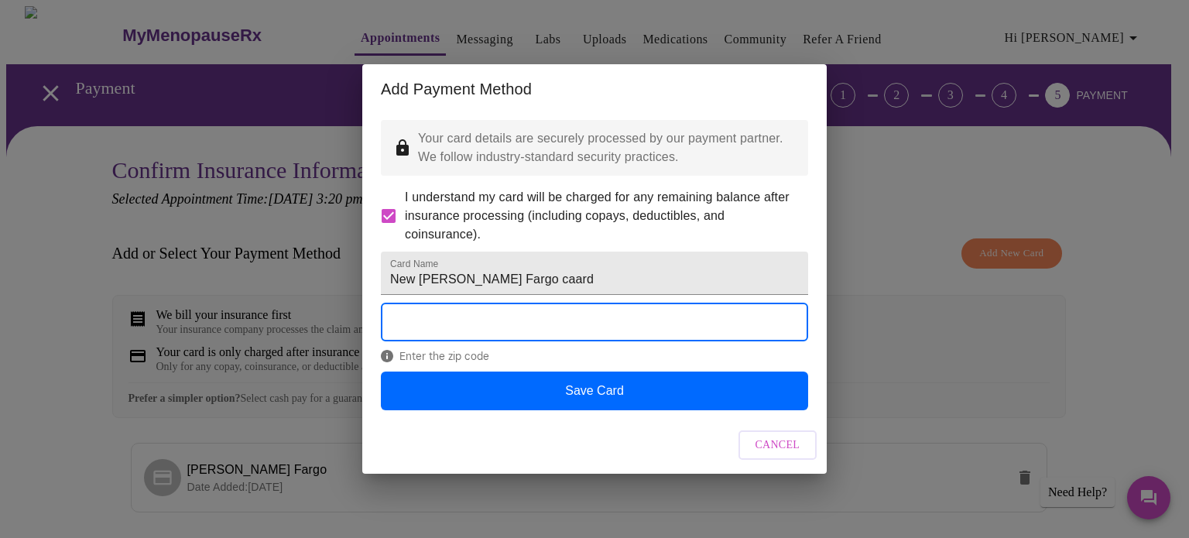
click at [703, 410] on button "Save Card" at bounding box center [594, 391] width 427 height 39
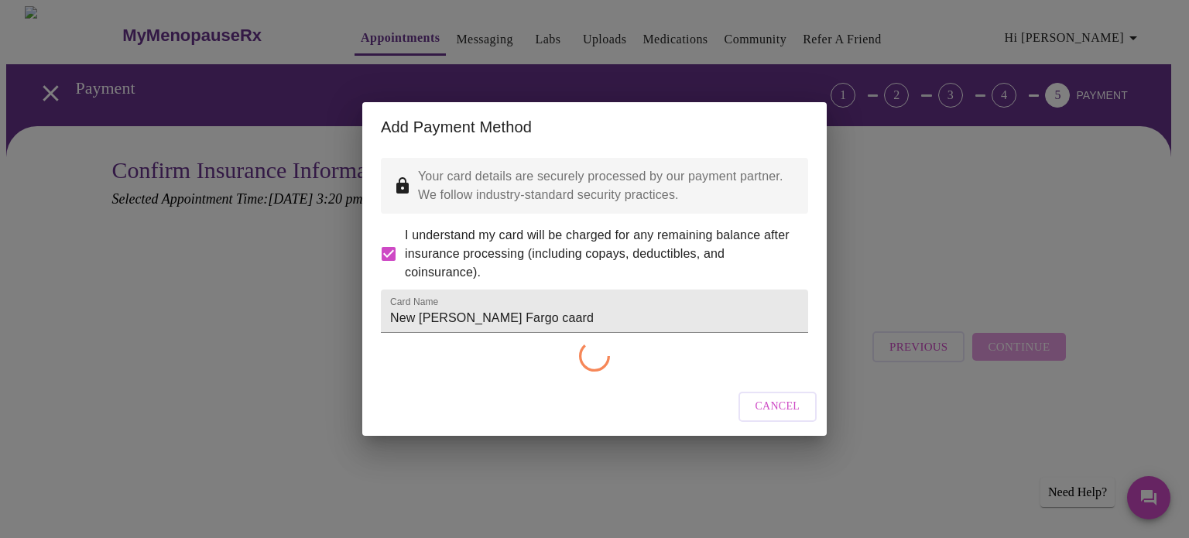
checkbox input "false"
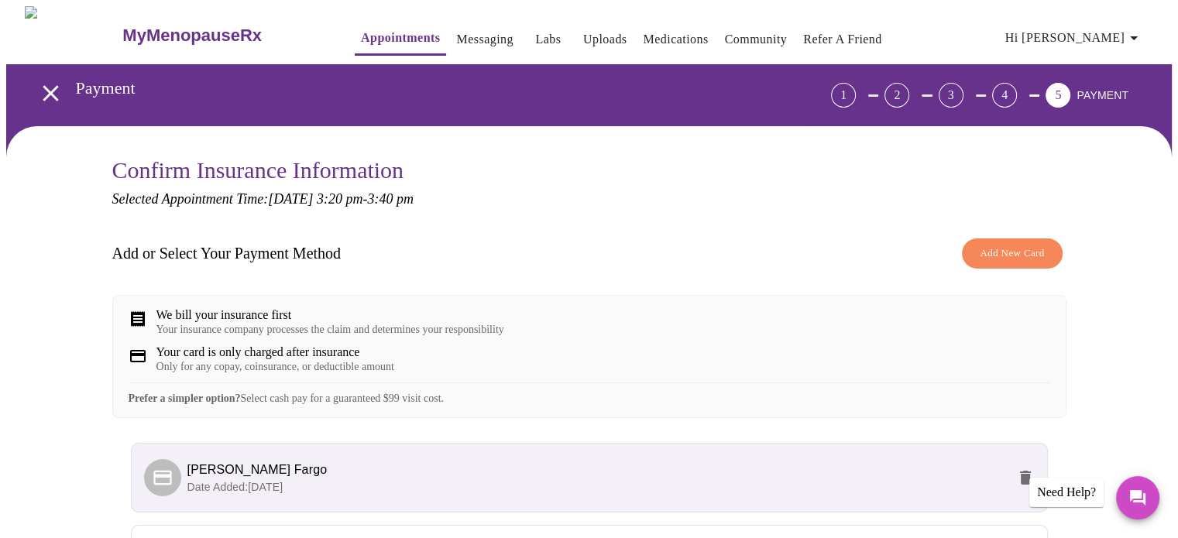
click at [778, 366] on div "Your card is only charged after insurance Only for any copay, coinsurance, or d…" at bounding box center [589, 359] width 921 height 28
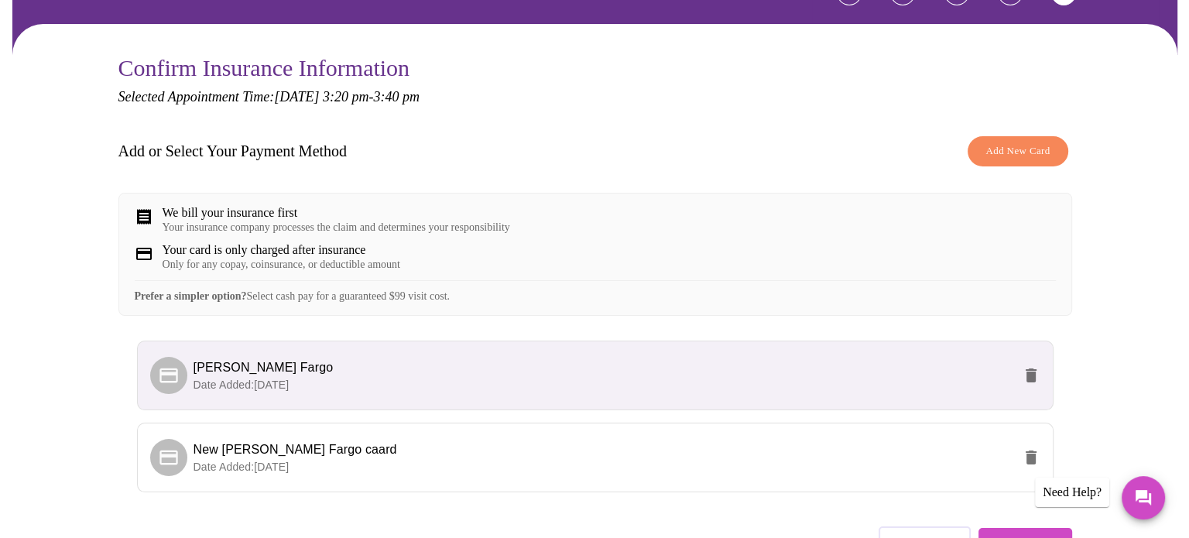
scroll to position [111, 0]
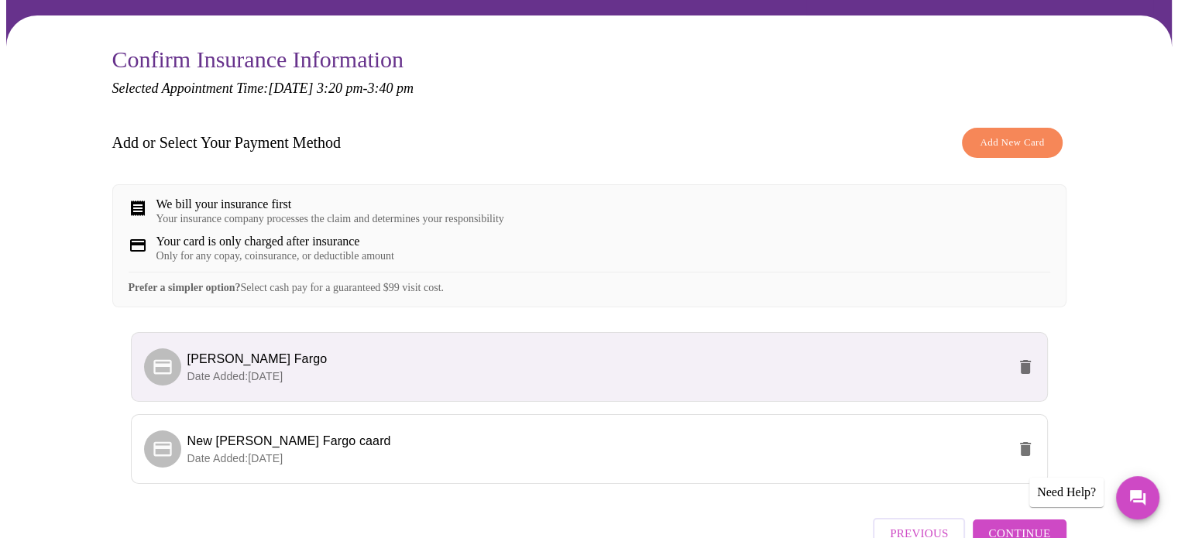
click at [1028, 386] on button "delete" at bounding box center [1025, 366] width 37 height 37
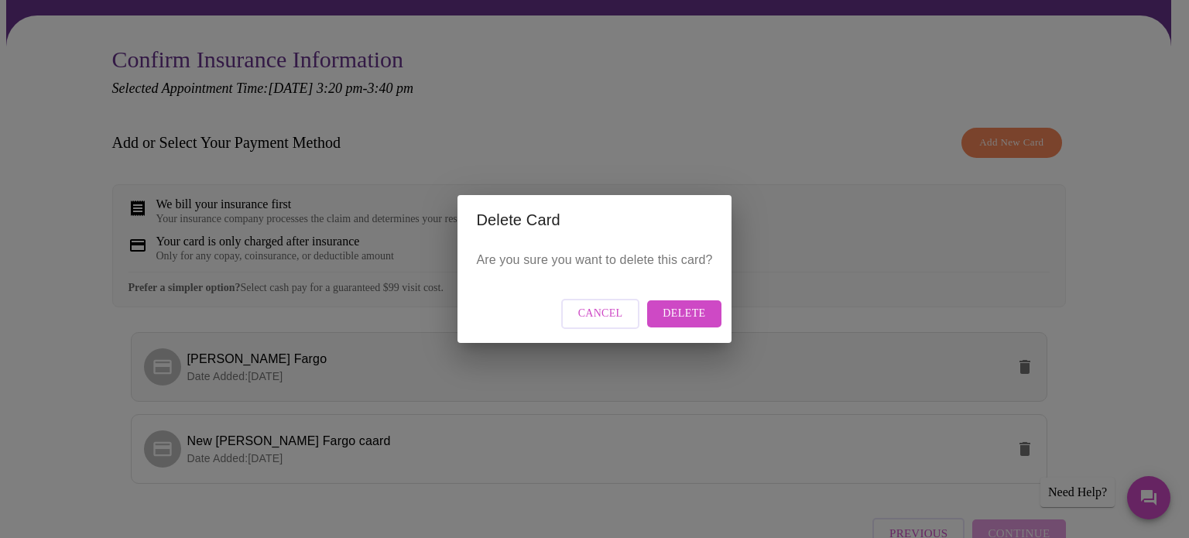
click at [683, 319] on span "Delete" at bounding box center [684, 313] width 43 height 19
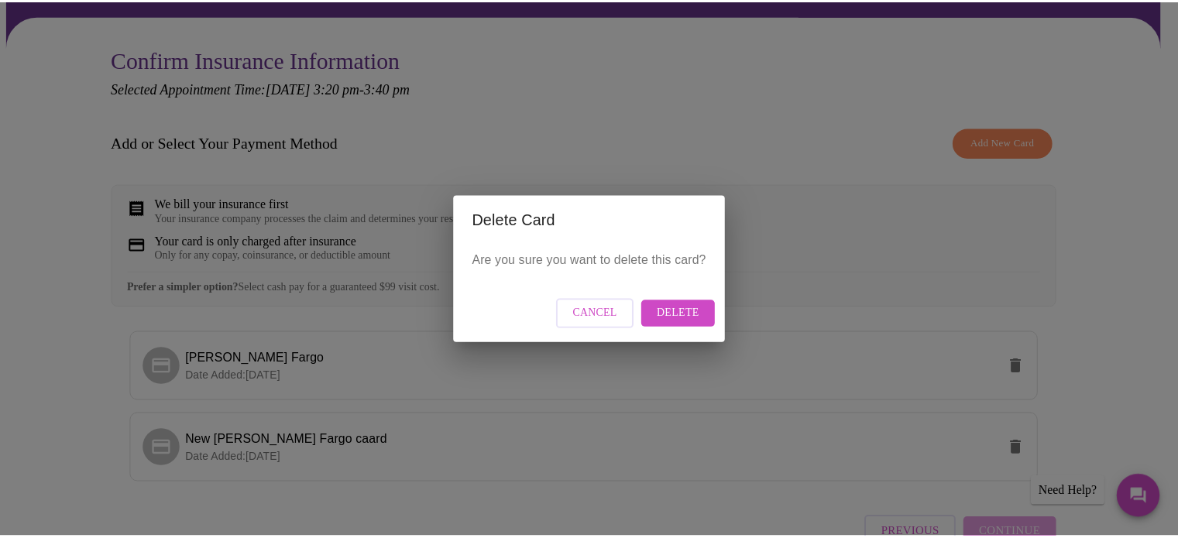
scroll to position [0, 0]
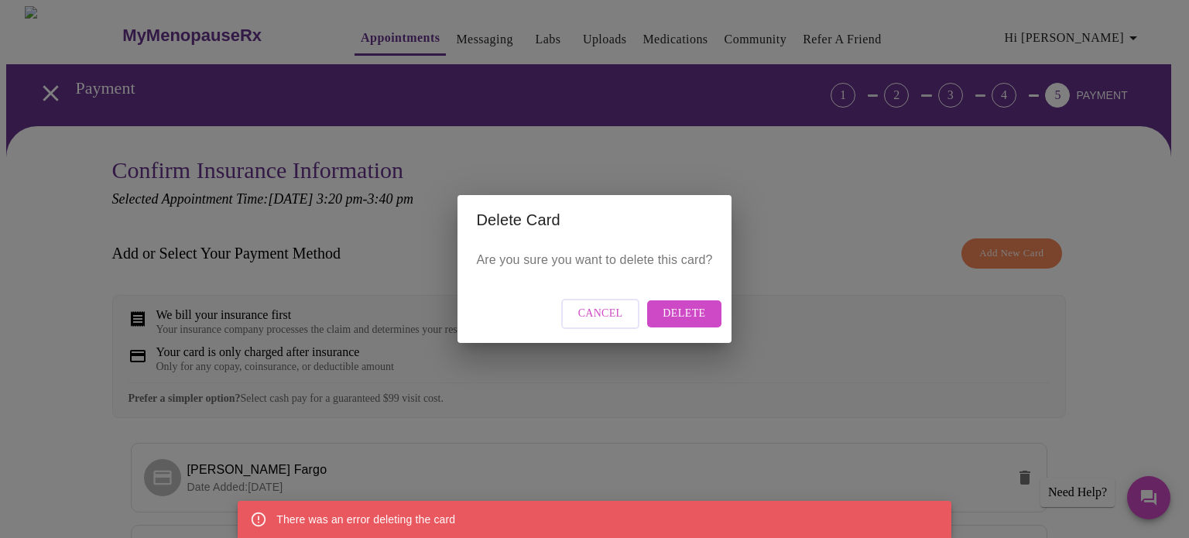
click at [700, 317] on span "Delete" at bounding box center [684, 313] width 43 height 19
click at [695, 324] on button "Delete" at bounding box center [684, 313] width 74 height 27
click at [696, 316] on span "Delete" at bounding box center [684, 313] width 43 height 19
click at [623, 313] on span "Cancel" at bounding box center [600, 313] width 45 height 19
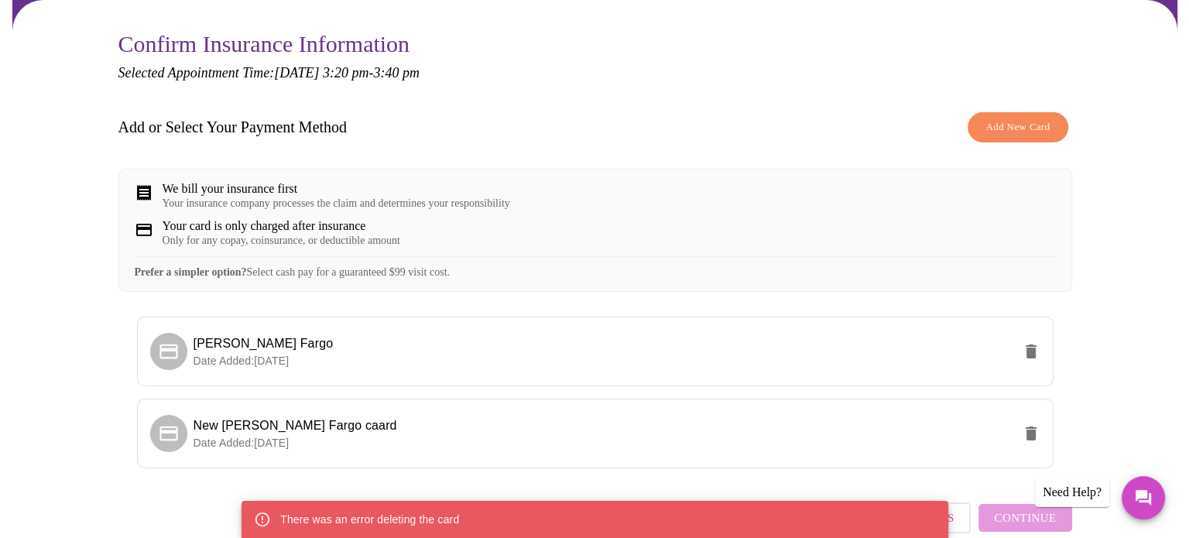
scroll to position [215, 0]
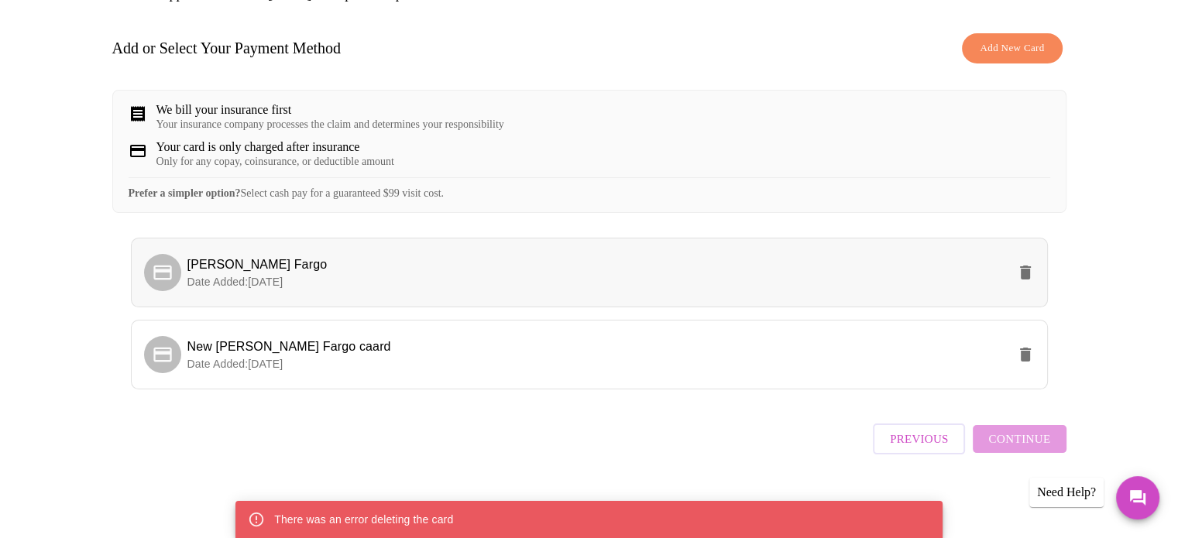
click at [1029, 280] on icon "delete" at bounding box center [1025, 273] width 11 height 14
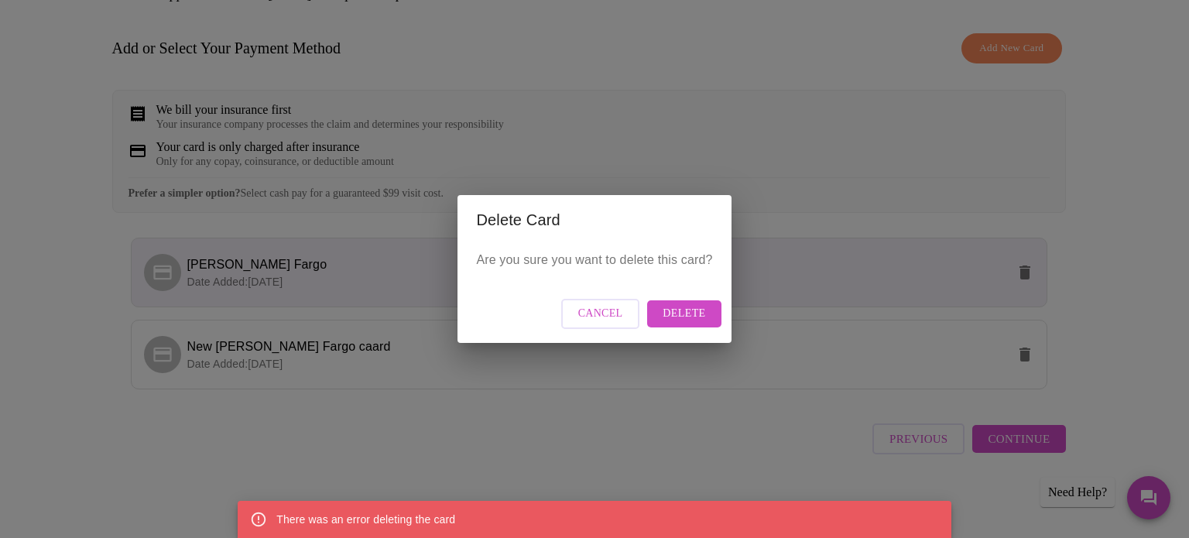
click at [705, 316] on button "Delete" at bounding box center [684, 313] width 74 height 27
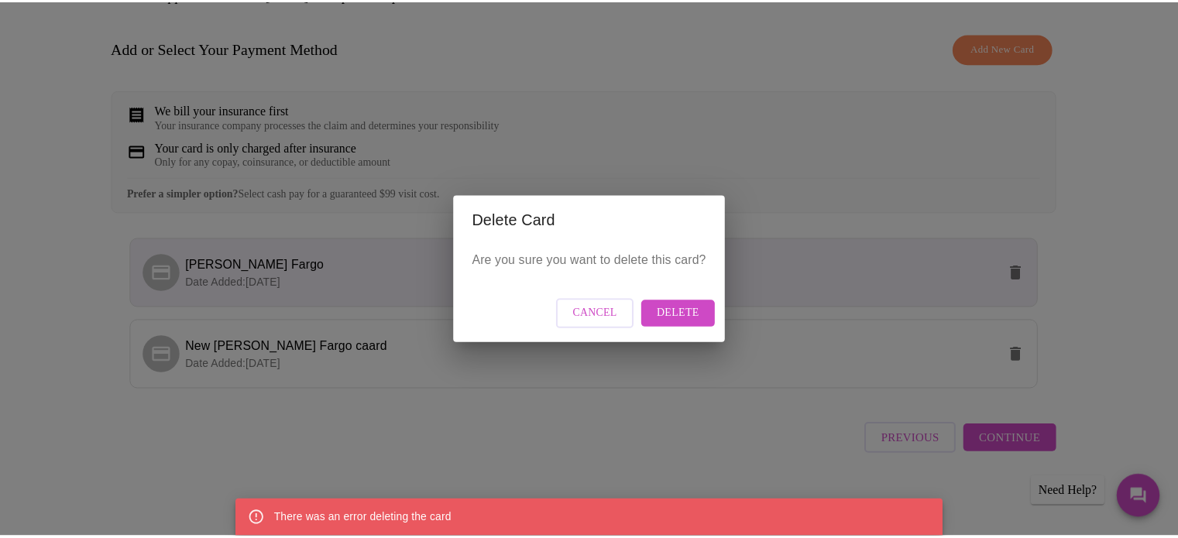
scroll to position [0, 0]
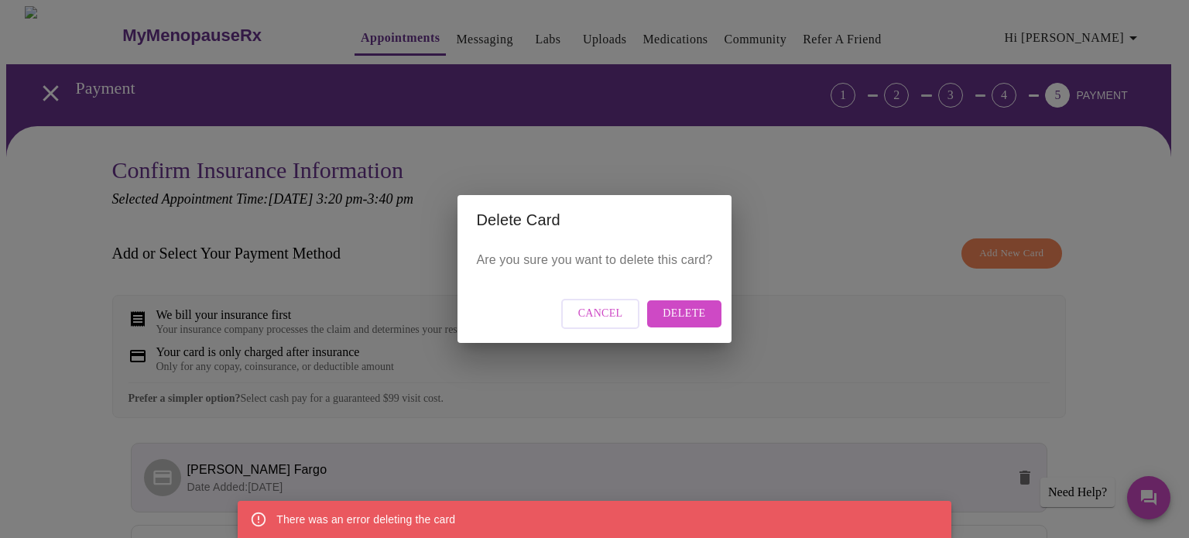
click at [839, 399] on div "Delete Card Are you sure you want to delete this card? Cancel Delete" at bounding box center [594, 269] width 1189 height 538
click at [611, 322] on span "Cancel" at bounding box center [600, 313] width 45 height 19
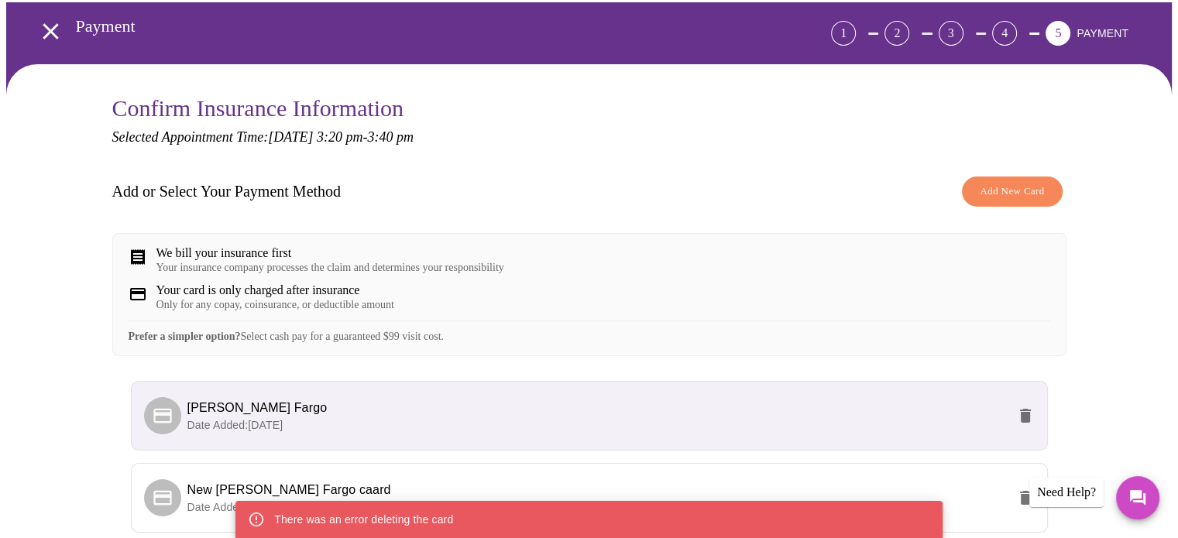
scroll to position [215, 0]
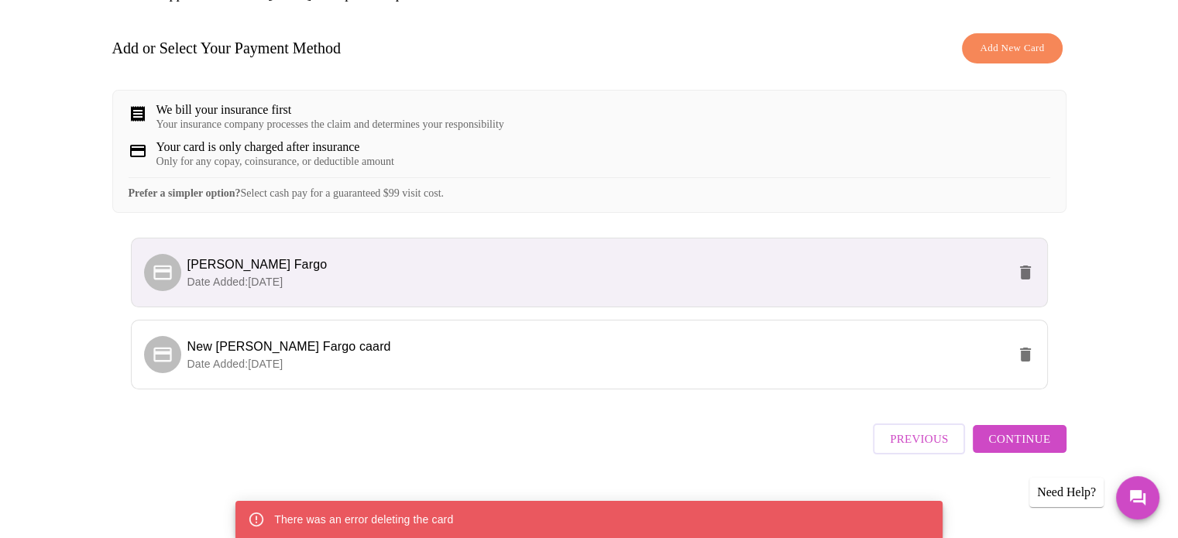
click at [626, 372] on p "Date Added: 10-14-2025" at bounding box center [596, 363] width 819 height 15
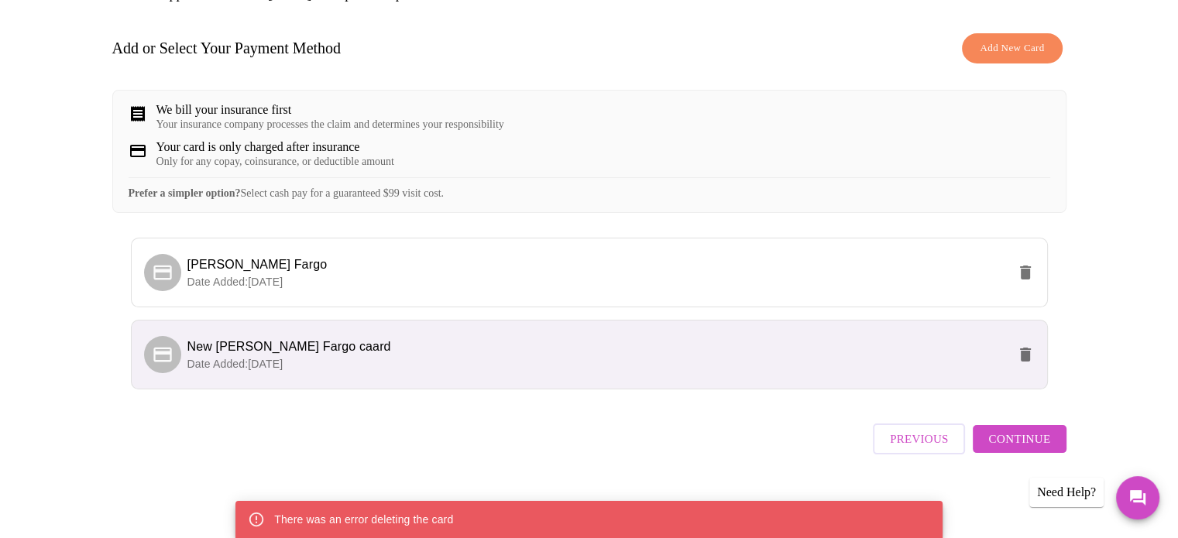
click at [1028, 448] on span "Continue" at bounding box center [1019, 439] width 62 height 20
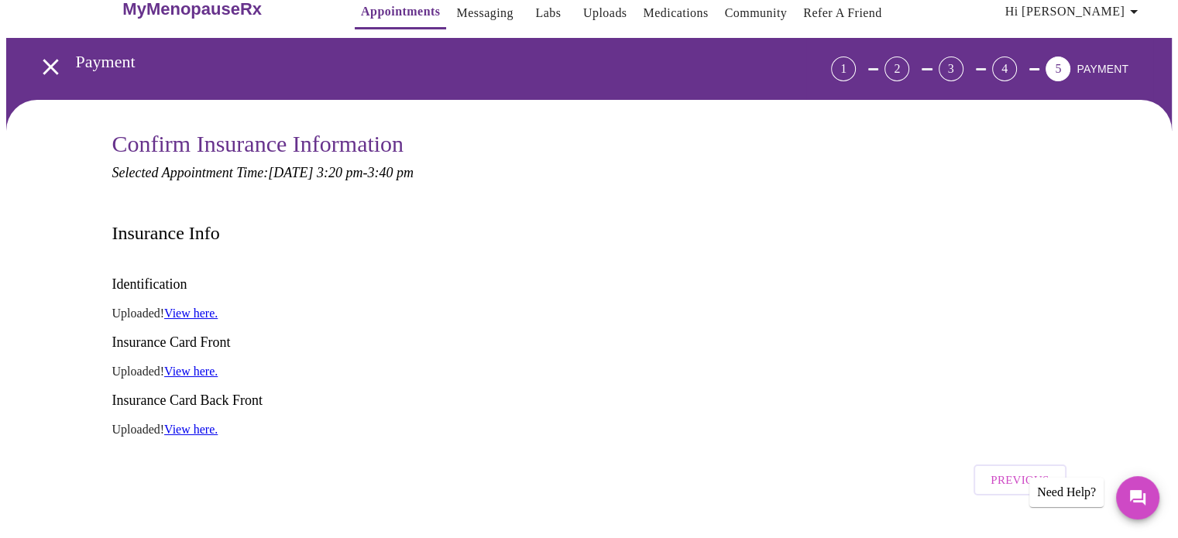
scroll to position [21, 0]
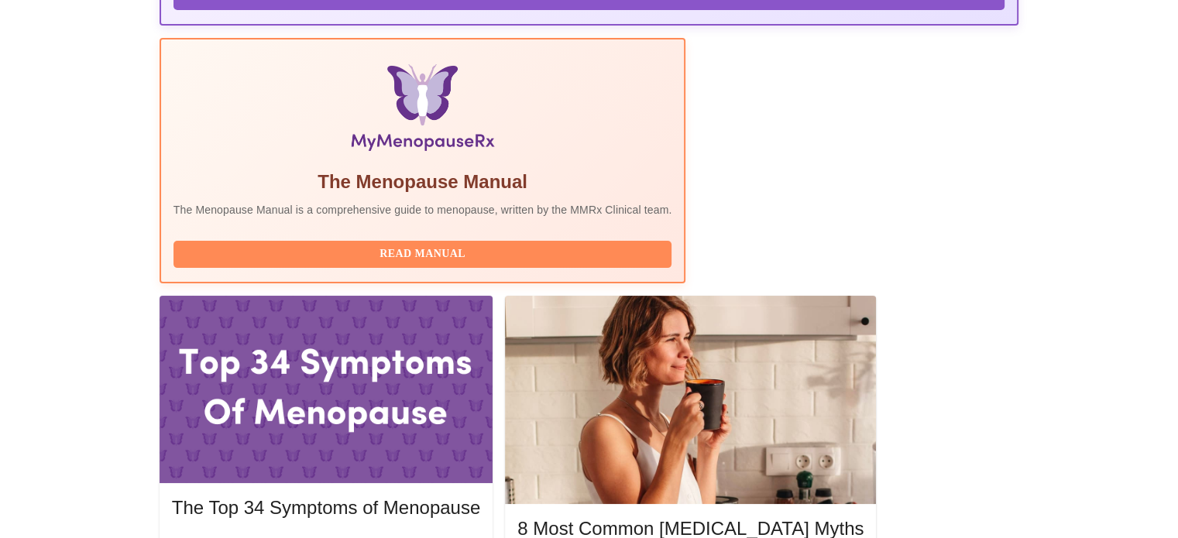
scroll to position [460, 0]
